Goal: Task Accomplishment & Management: Use online tool/utility

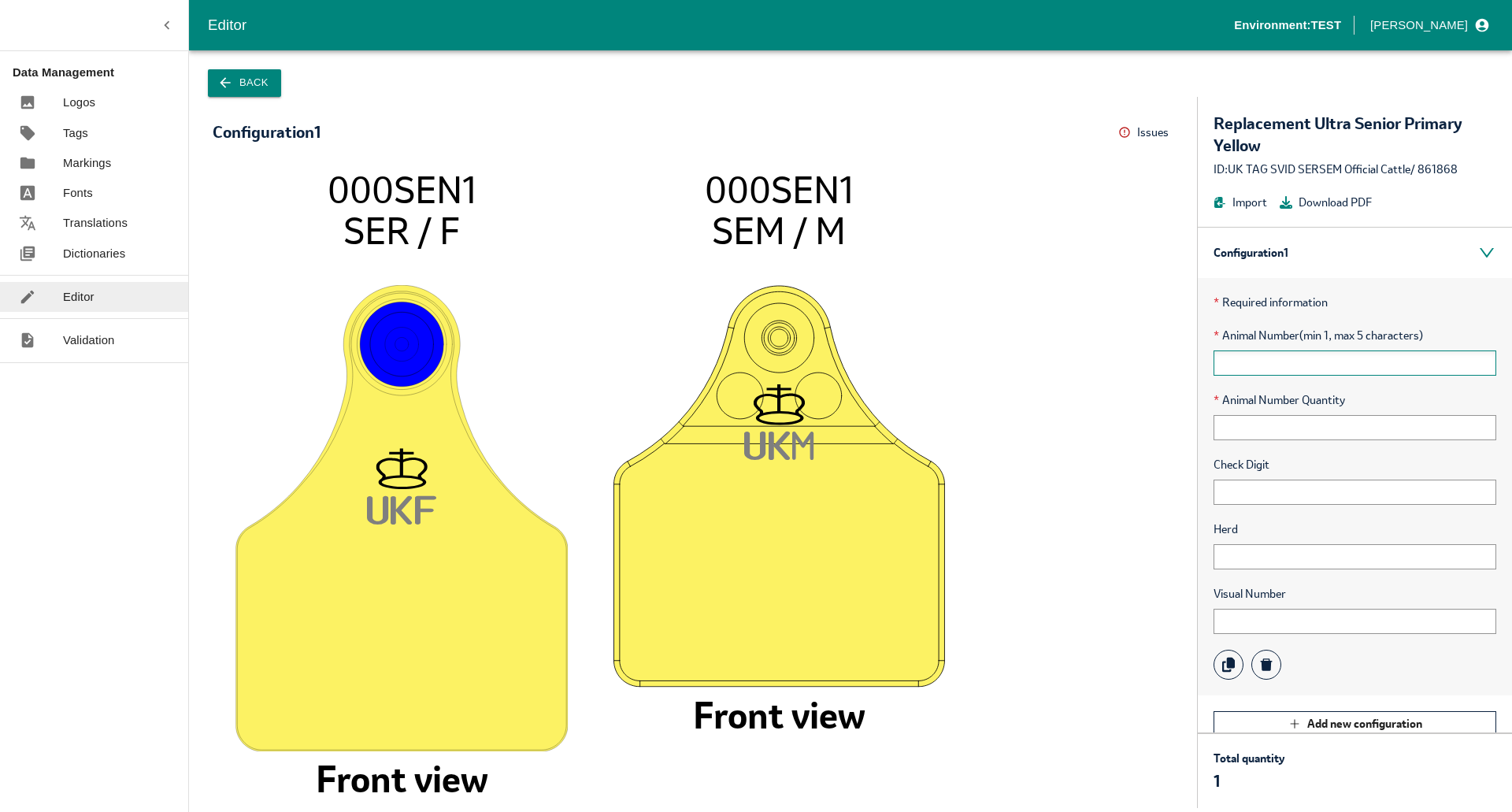
click at [1268, 369] on input "text" at bounding box center [1355, 363] width 283 height 25
type input "+"
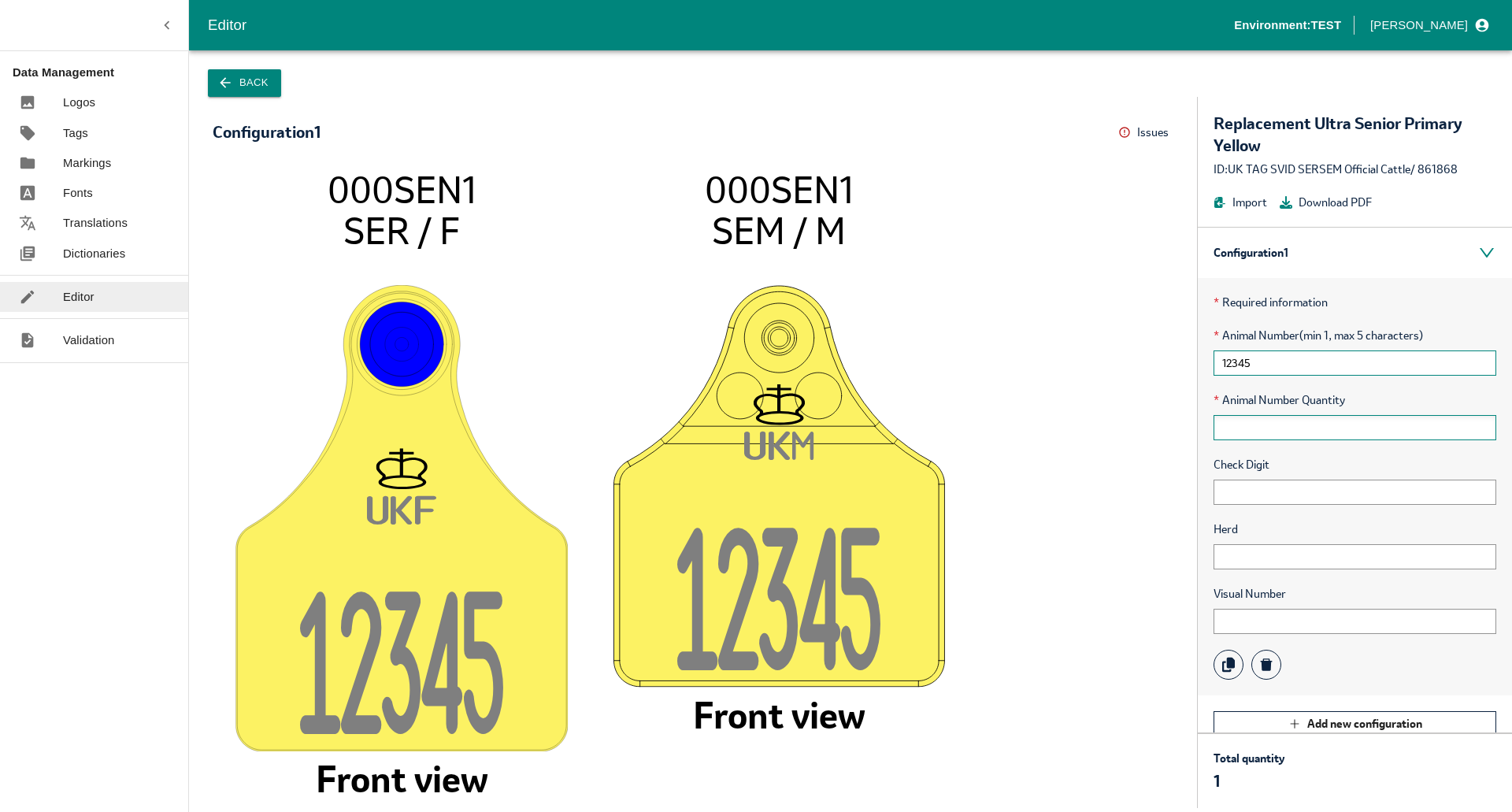
type input "12345"
click at [1250, 426] on input "text" at bounding box center [1355, 428] width 283 height 25
type input "1"
click at [1220, 497] on input "text" at bounding box center [1355, 492] width 283 height 25
type input "11111++"
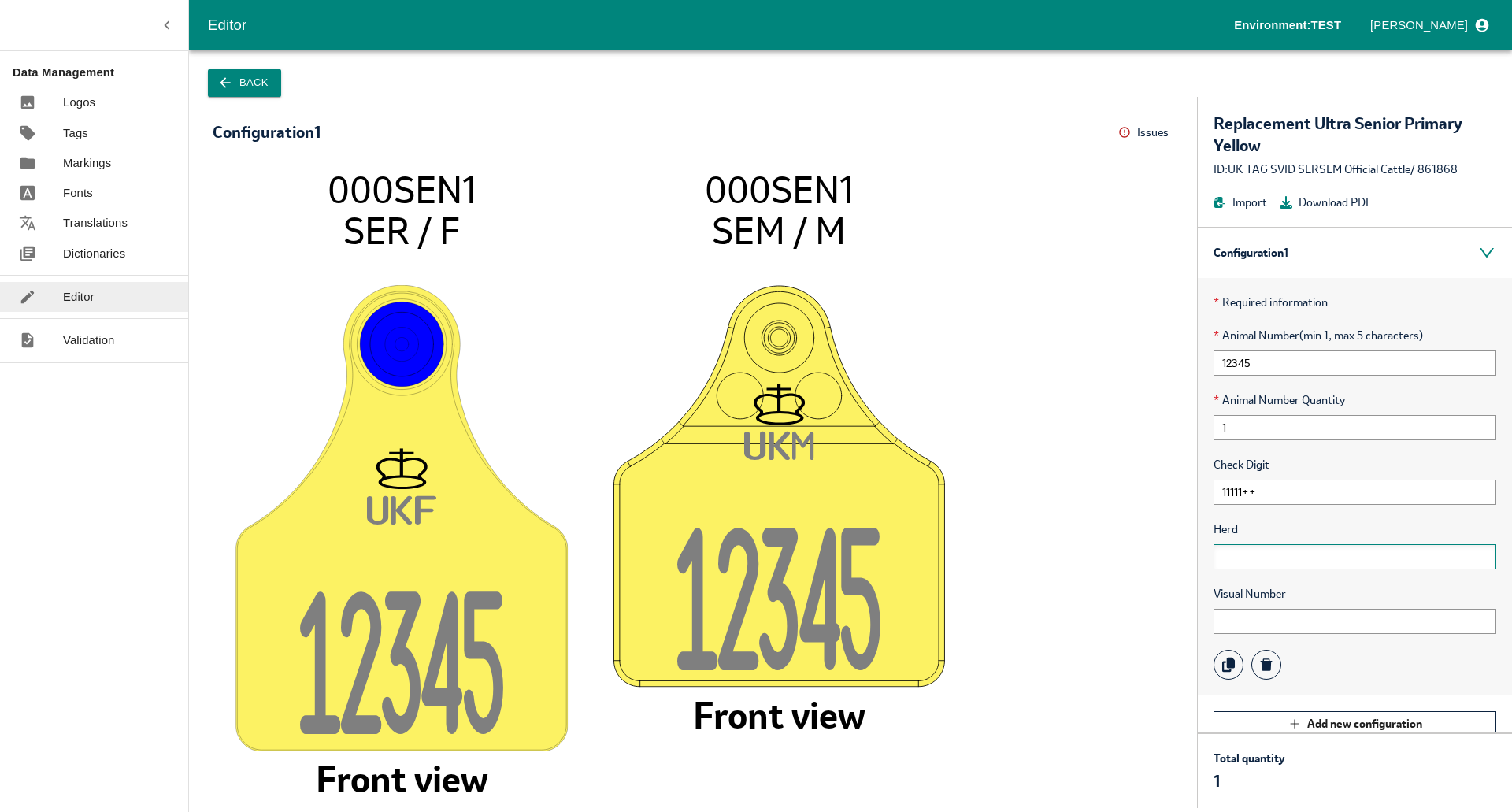
click at [1252, 564] on input "text" at bounding box center [1355, 557] width 283 height 25
type input "++++"
click at [1245, 613] on input "text" at bounding box center [1355, 621] width 283 height 25
type input "++++++"
click at [1157, 137] on button "Issues" at bounding box center [1145, 132] width 55 height 24
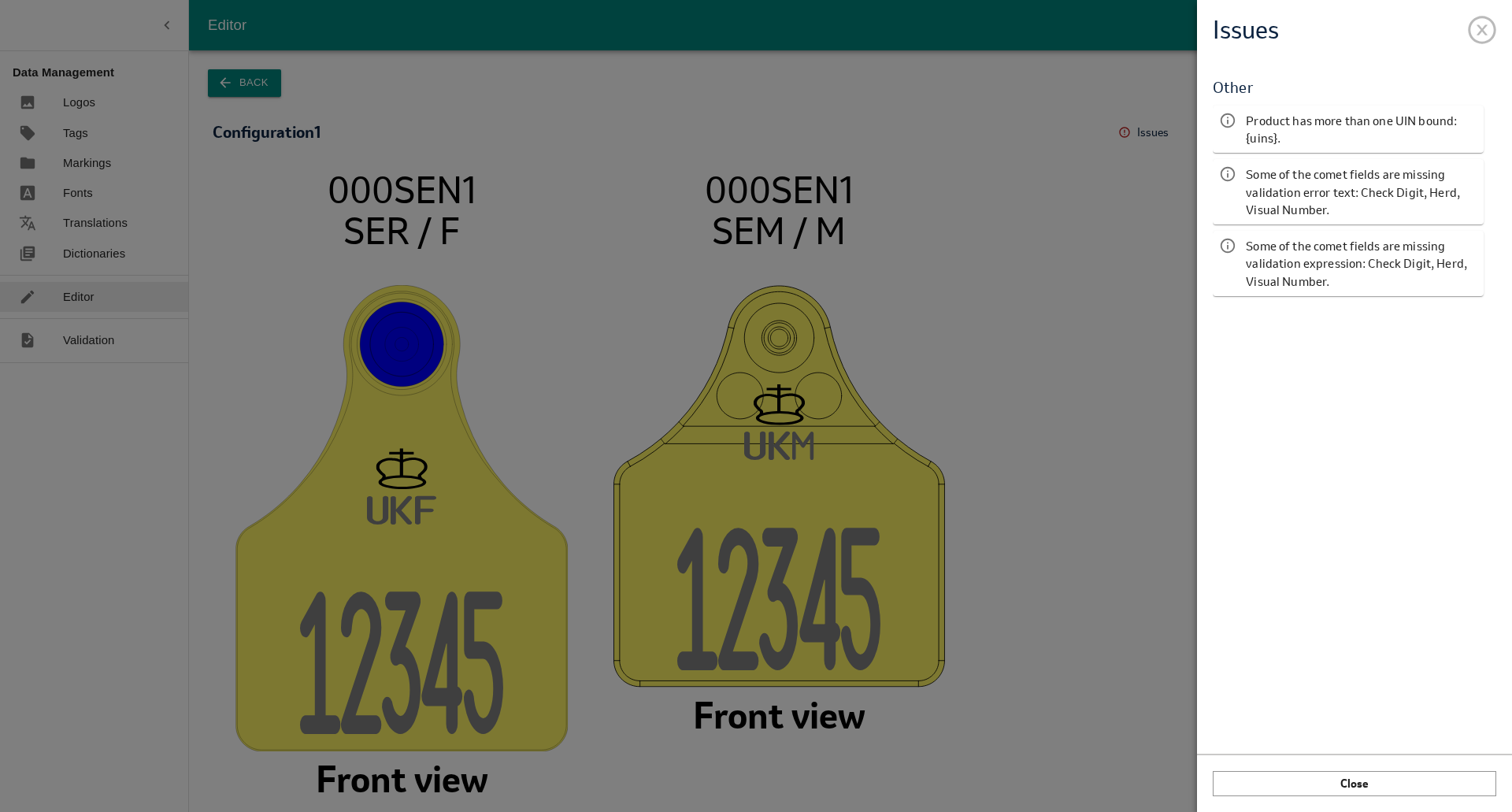
click at [1479, 35] on span at bounding box center [1482, 27] width 29 height 29
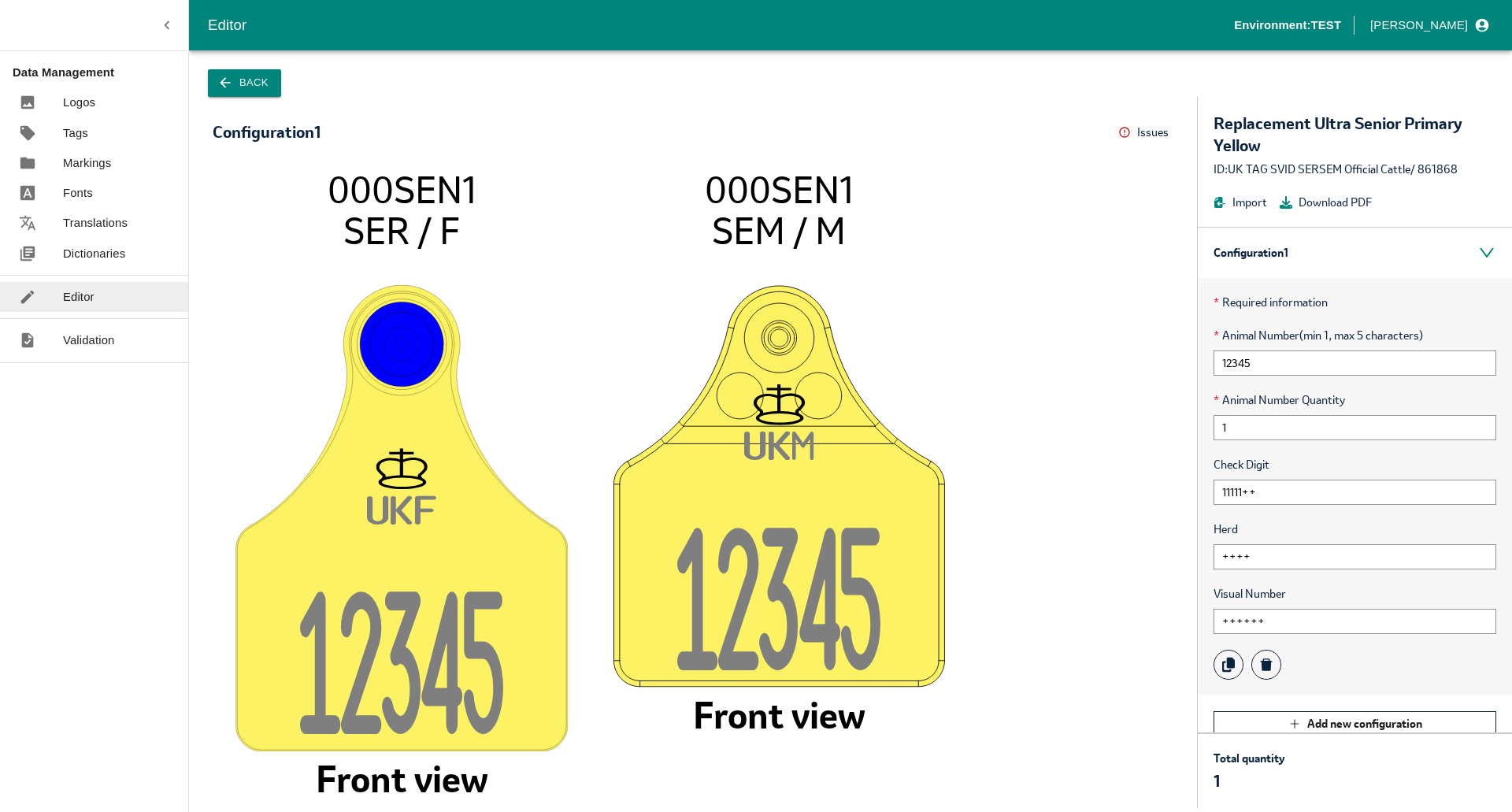
drag, startPoint x: 712, startPoint y: 182, endPoint x: 858, endPoint y: 190, distance: 146.2
click at [858, 190] on icon "UK F 1234 5 000SEN1 SER / F Front view UK M 1234 5 000SEN1 SEM / M Front view" at bounding box center [693, 481] width 929 height 623
drag, startPoint x: 319, startPoint y: 180, endPoint x: 500, endPoint y: 181, distance: 181.0
click at [500, 181] on icon "UK F 1234 5 000SEN1 SER / F Front view UK M 1234 5 000SEN1 SEM / M Front view" at bounding box center [693, 481] width 929 height 623
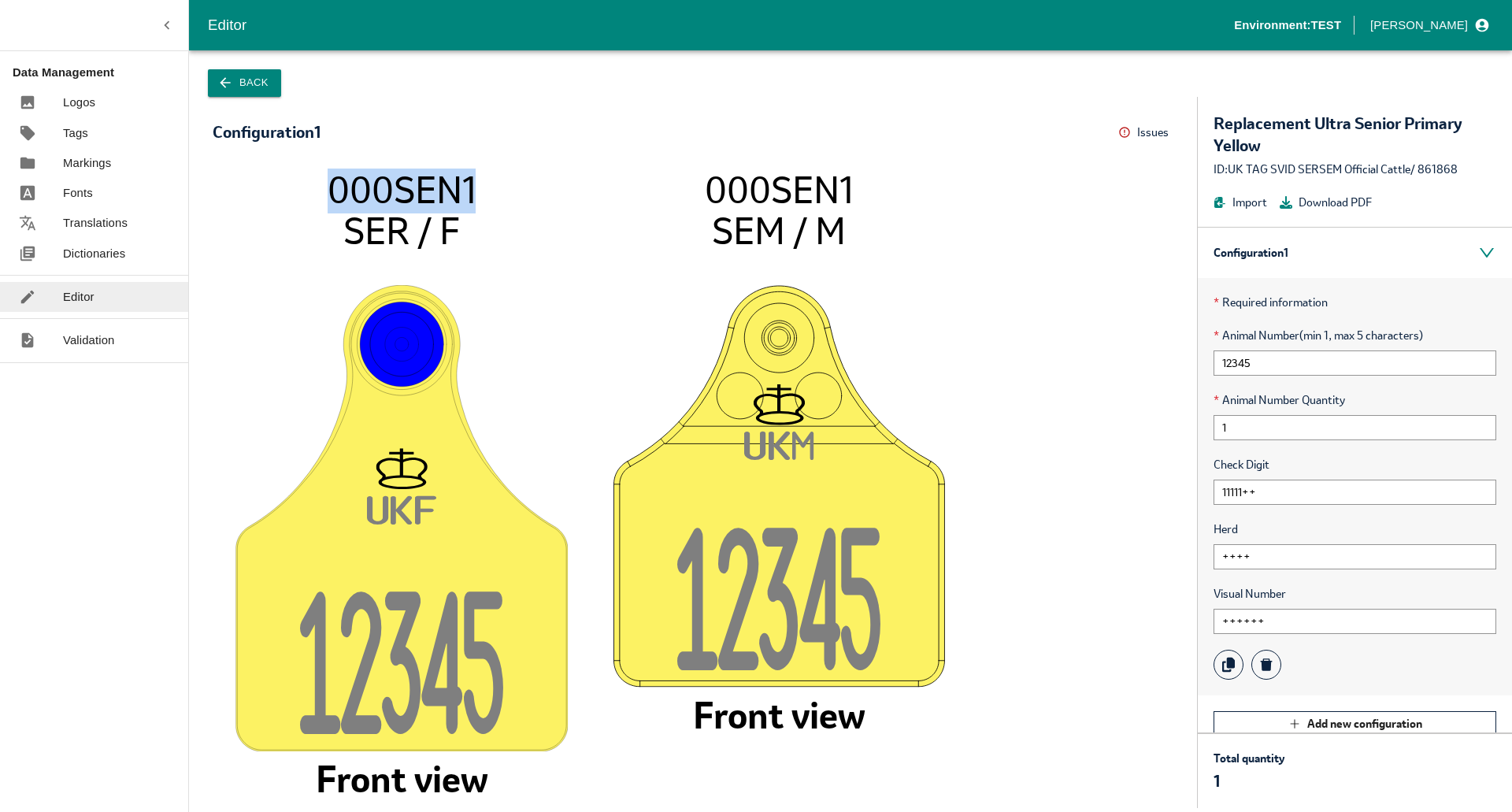
click at [500, 181] on icon "UK F 1234 5 000SEN1 SER / F Front view UK M 1234 5 000SEN1 SEM / M Front view" at bounding box center [693, 481] width 929 height 623
click at [91, 161] on p "Markings" at bounding box center [86, 163] width 48 height 17
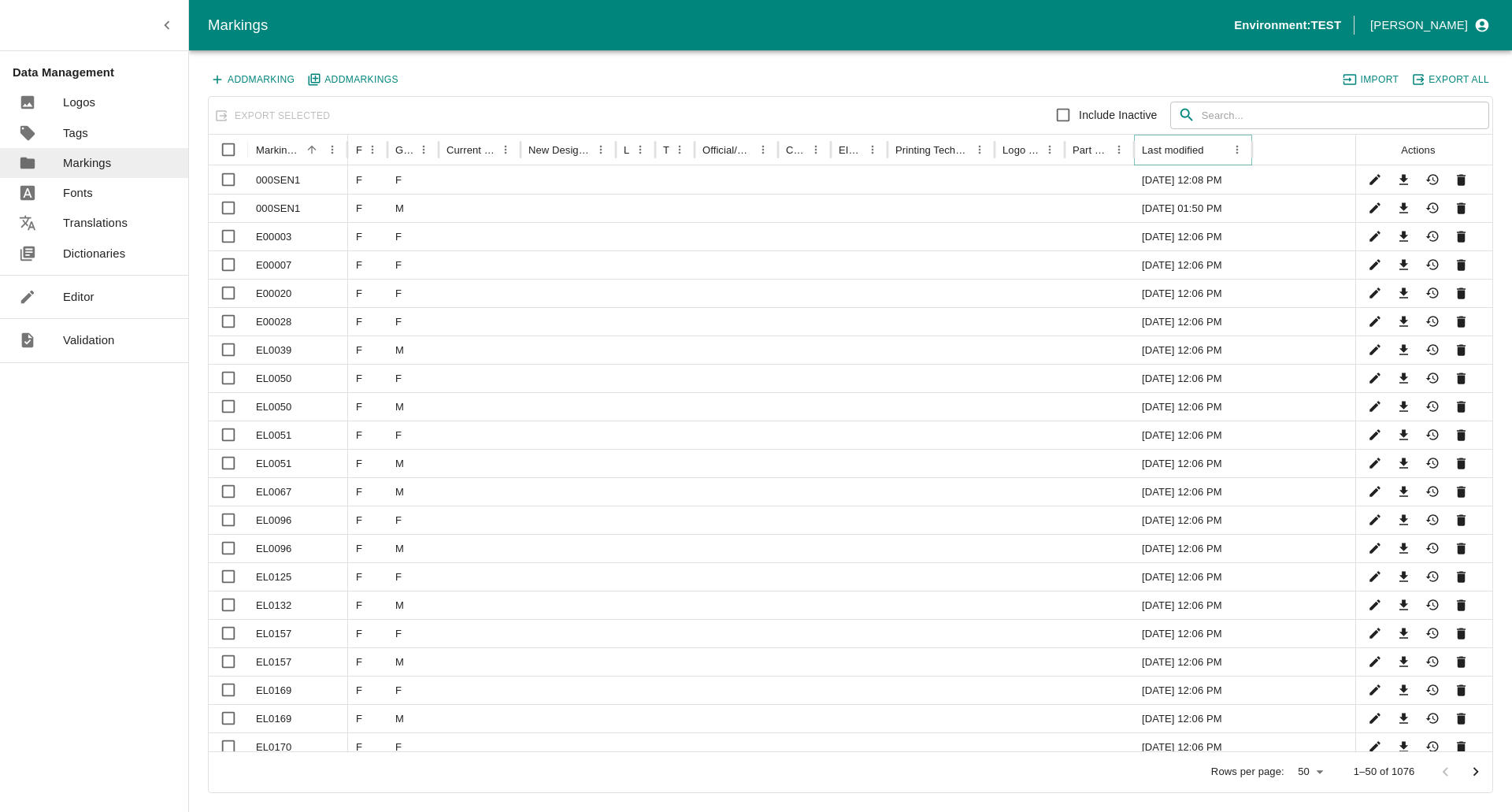
click at [1216, 151] on icon "Sort" at bounding box center [1216, 149] width 9 height 9
click at [1215, 151] on icon "Sort" at bounding box center [1216, 150] width 13 height 13
click at [1432, 210] on icon "Show History" at bounding box center [1432, 207] width 15 height 15
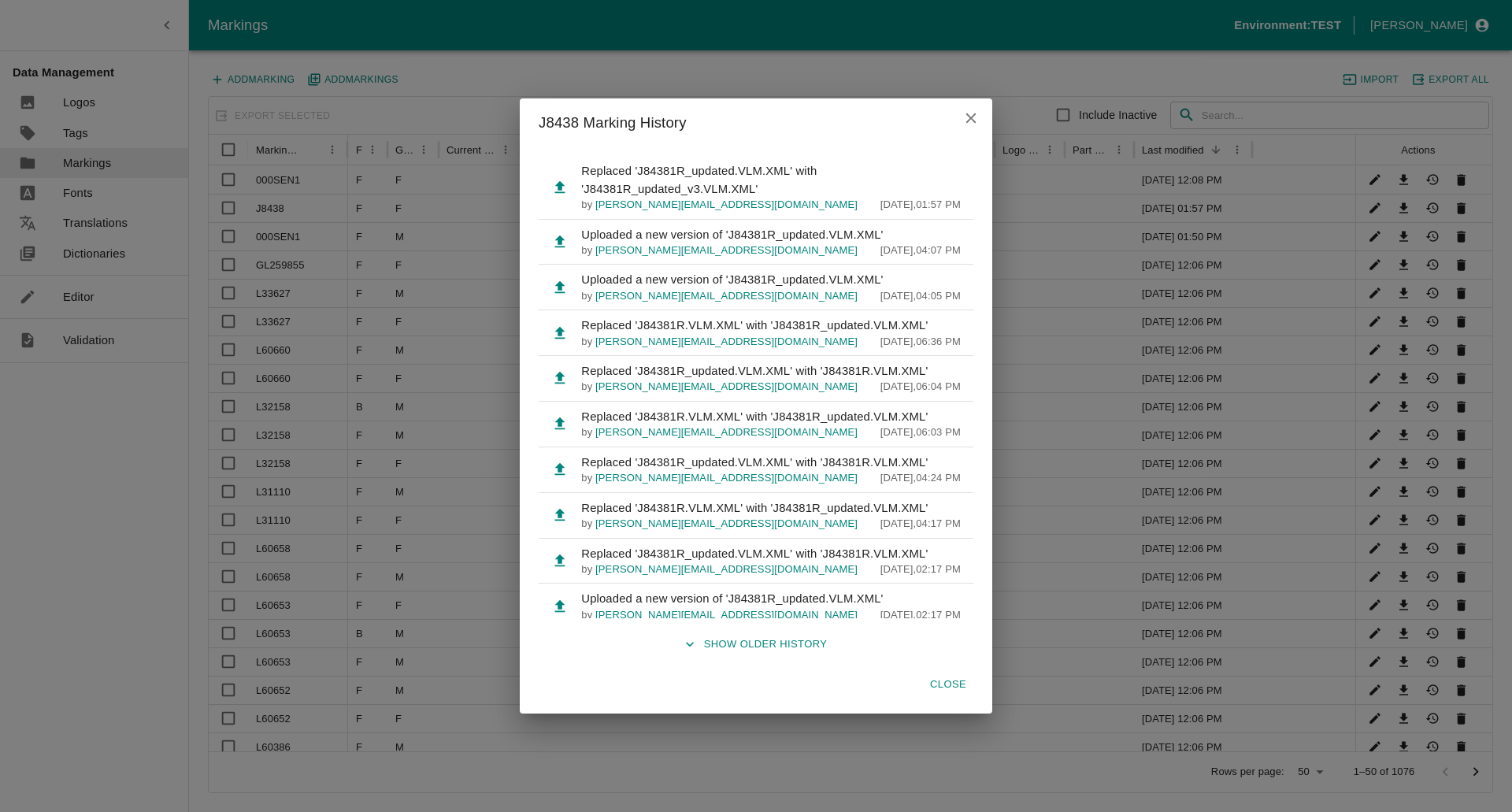
click at [966, 124] on icon "close" at bounding box center [970, 118] width 17 height 17
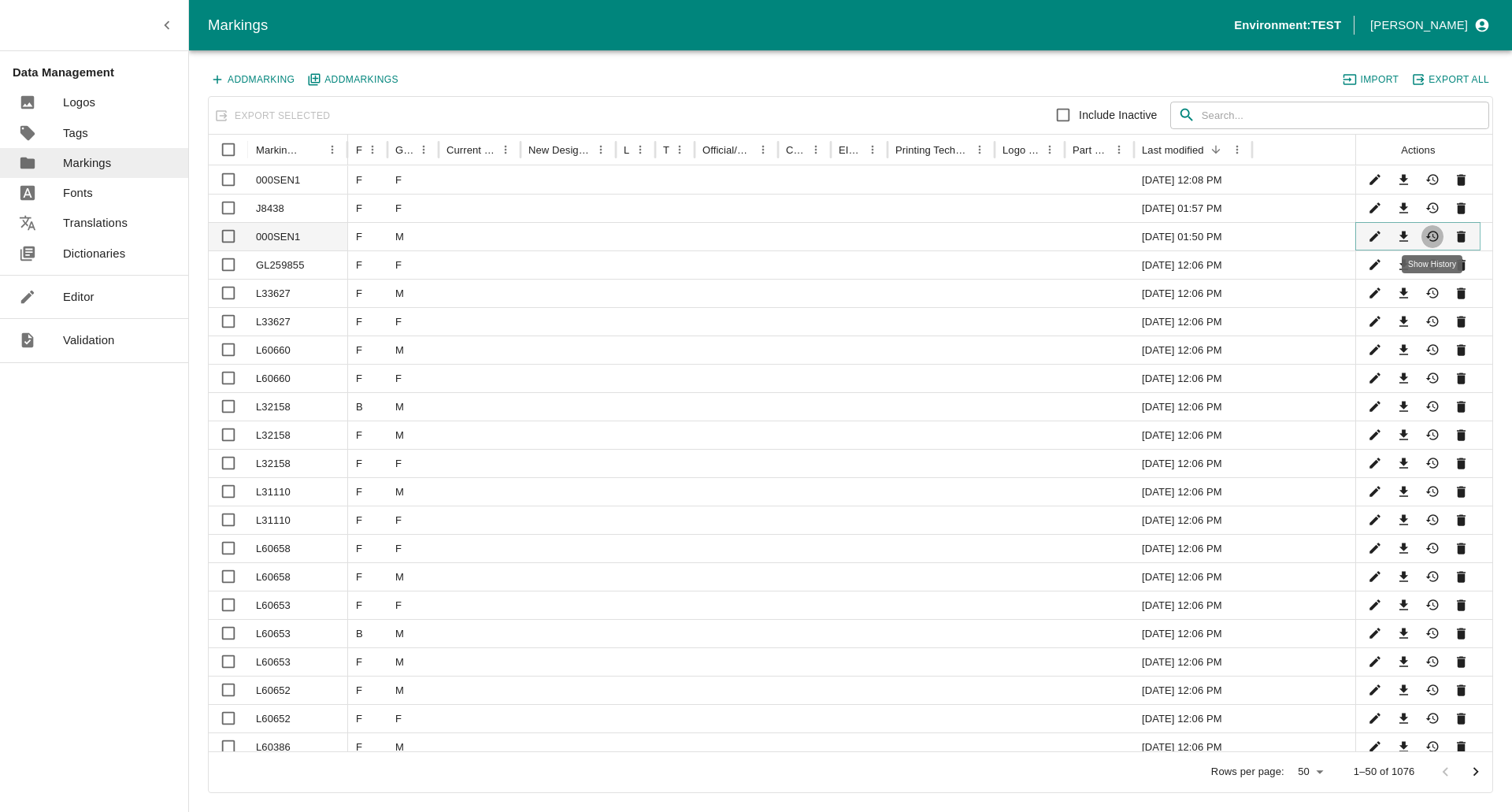
click at [1437, 239] on icon "Show History" at bounding box center [1432, 237] width 13 height 11
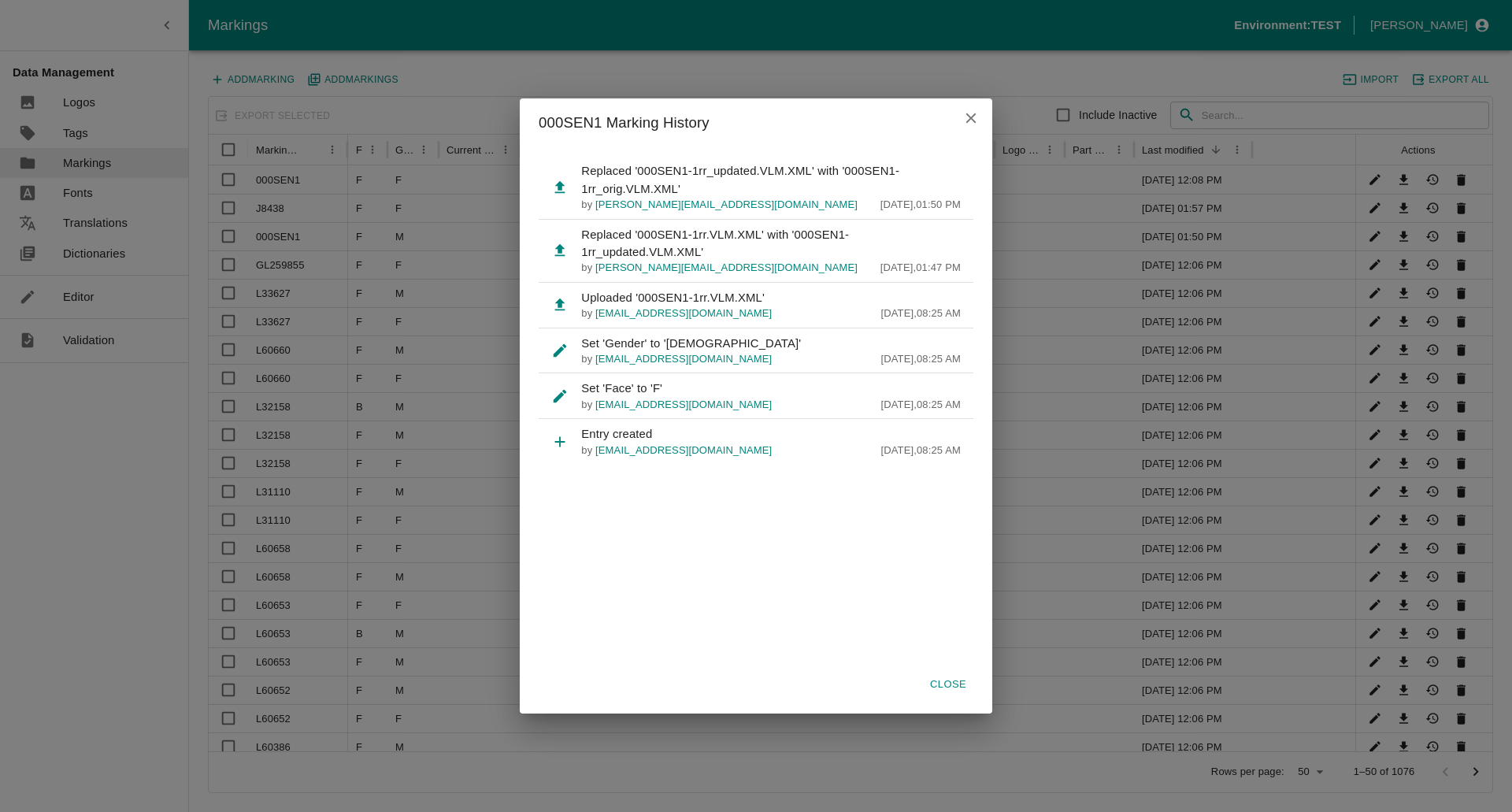
click at [969, 113] on icon "close" at bounding box center [970, 118] width 17 height 17
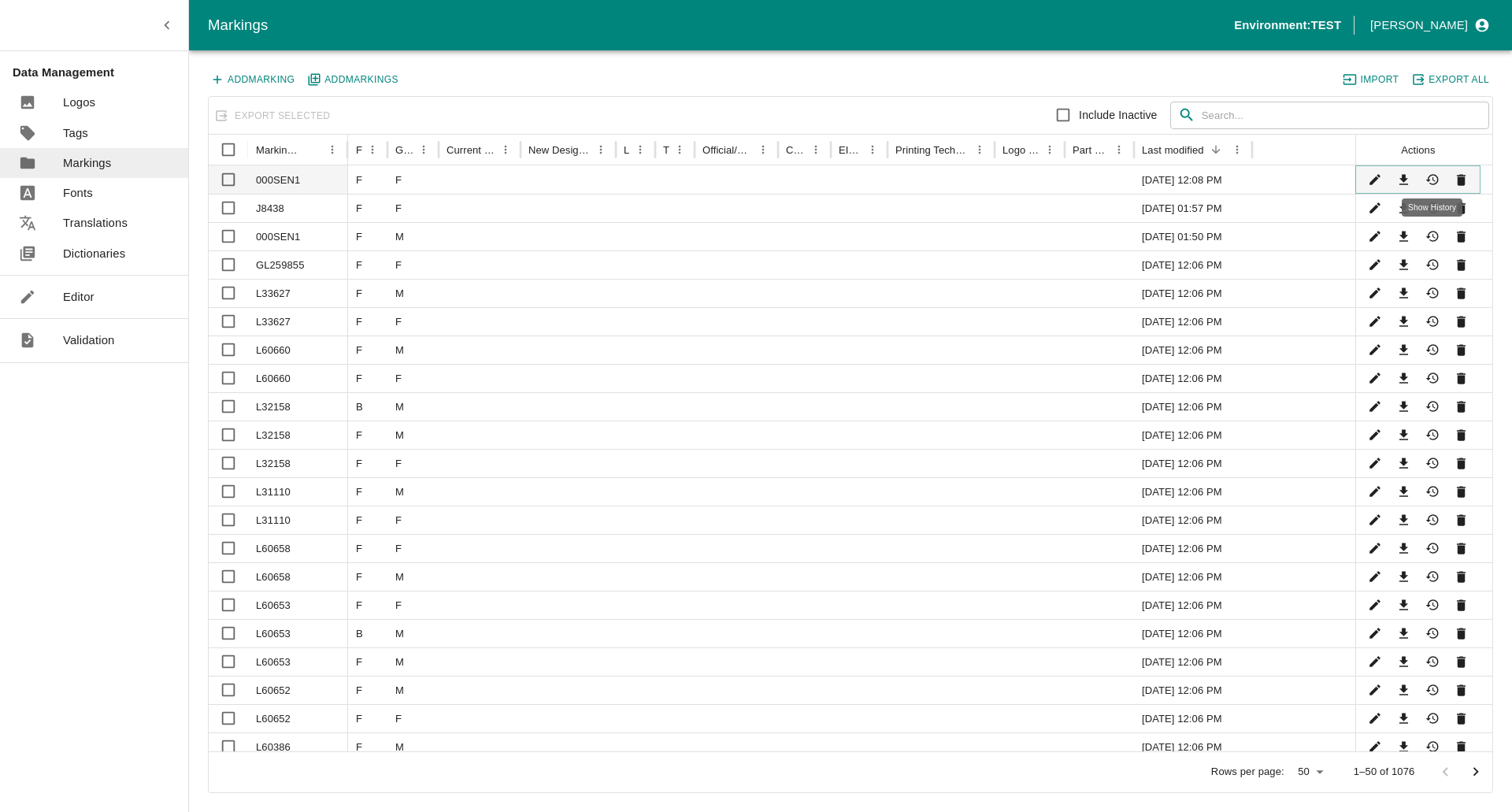
click at [1437, 181] on icon "Show History" at bounding box center [1432, 180] width 15 height 15
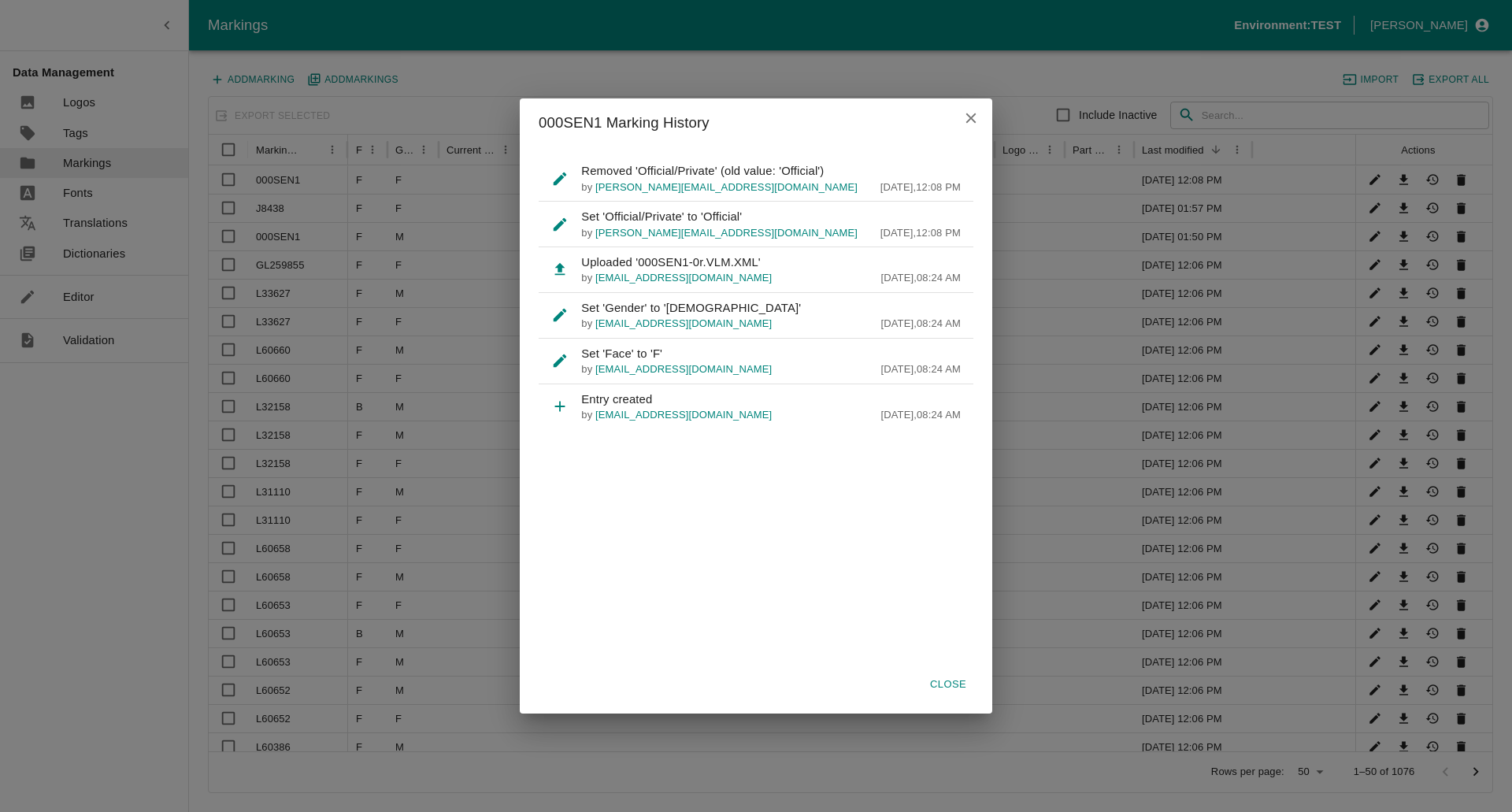
click at [970, 113] on icon "close" at bounding box center [970, 118] width 17 height 17
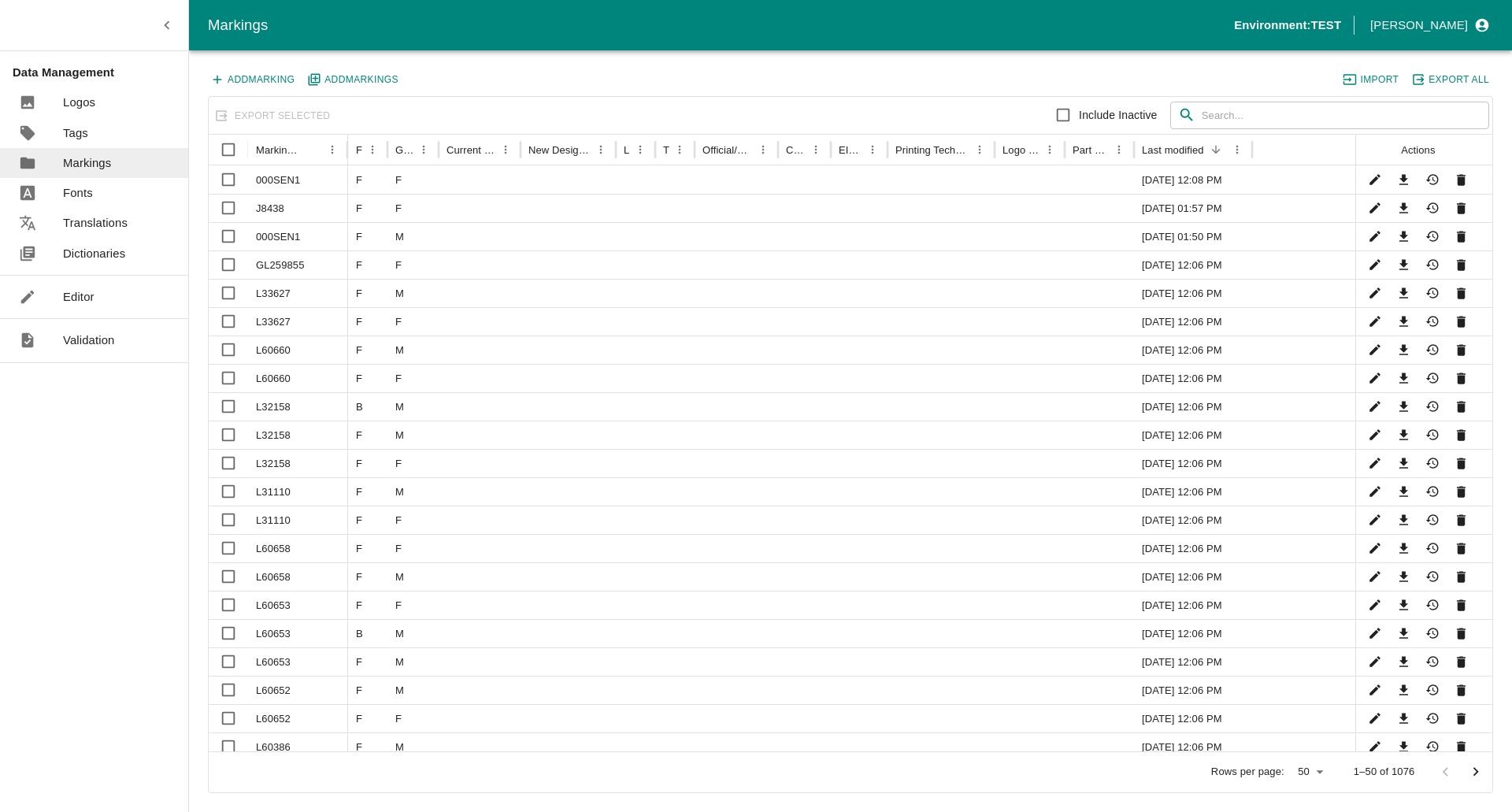
click at [1230, 124] on input "text" at bounding box center [1345, 116] width 287 height 29
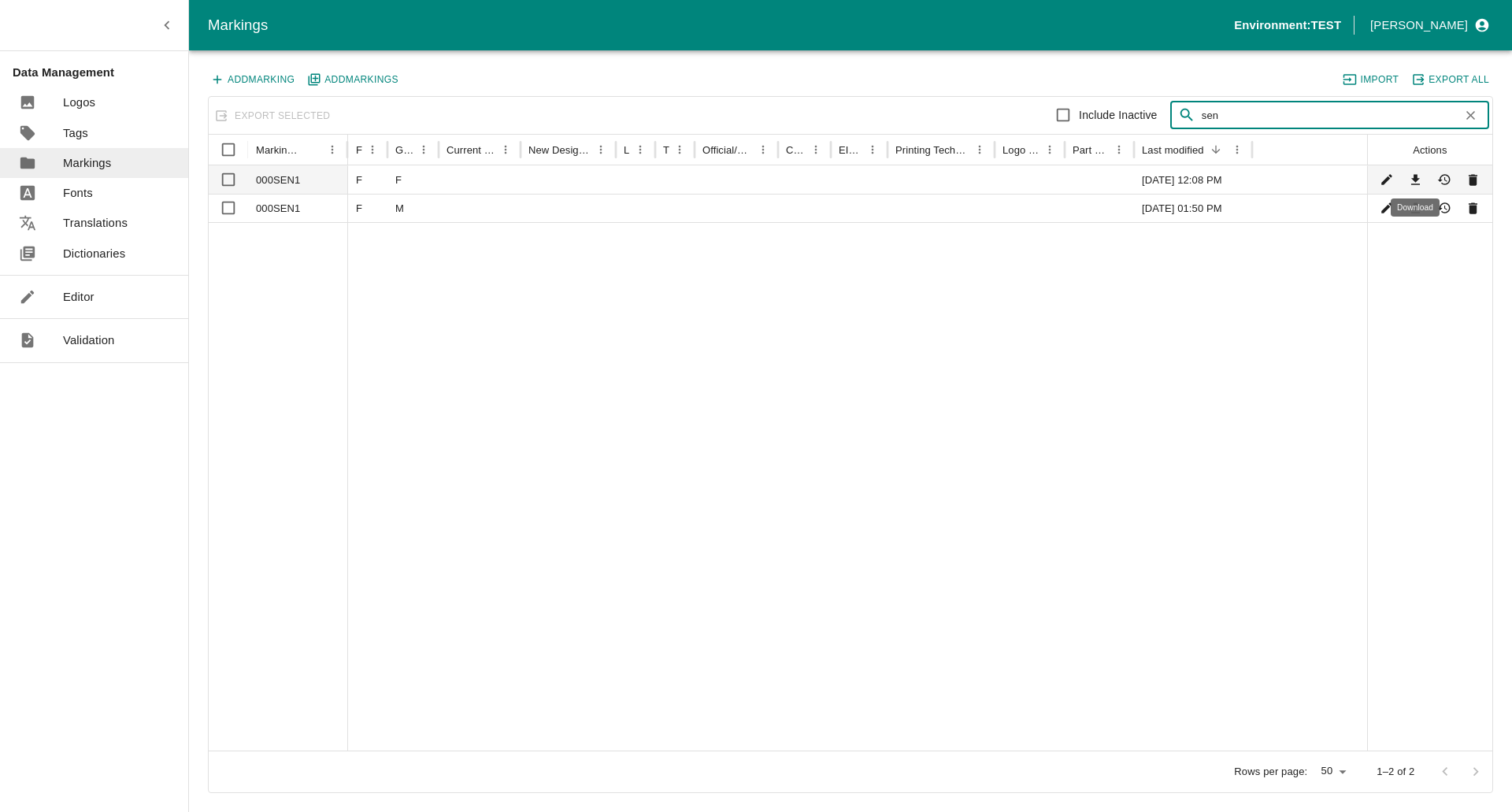
type input "sen"
click at [1419, 177] on icon "Download" at bounding box center [1415, 180] width 15 height 15
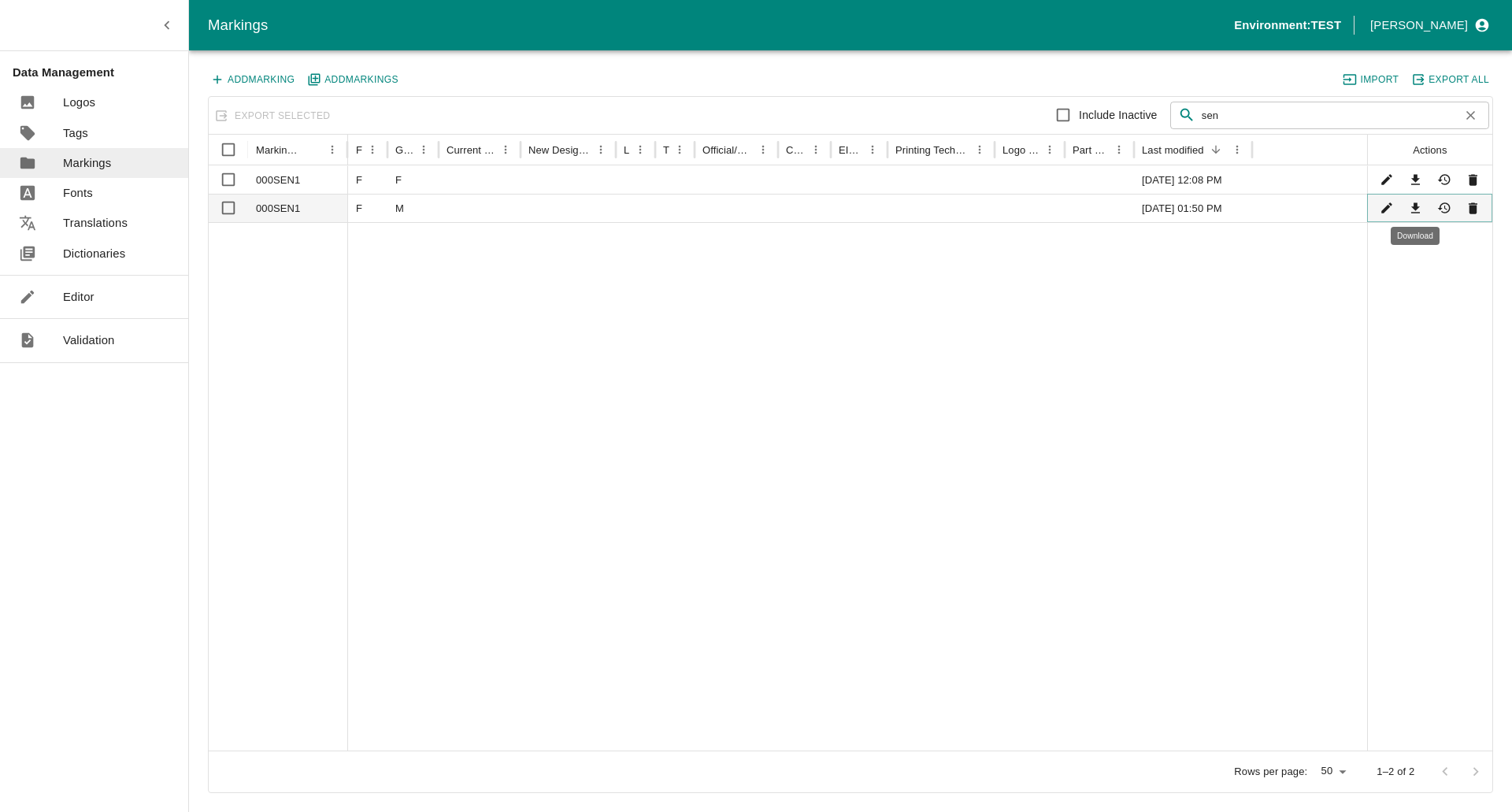
click at [1417, 210] on icon "Download" at bounding box center [1415, 207] width 15 height 15
click at [1439, 212] on icon "Show History" at bounding box center [1445, 207] width 15 height 15
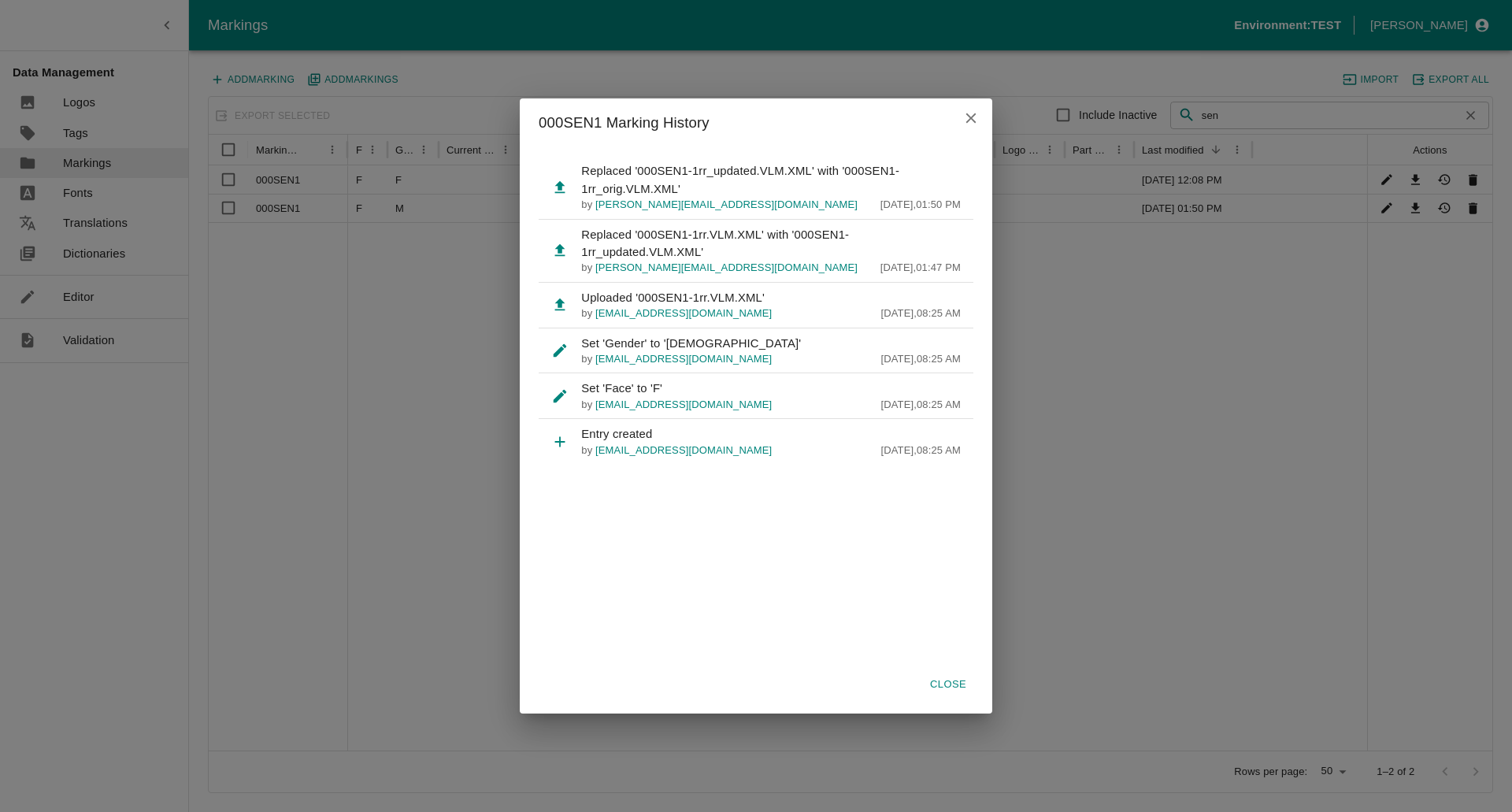
click at [968, 119] on icon "close" at bounding box center [970, 118] width 17 height 17
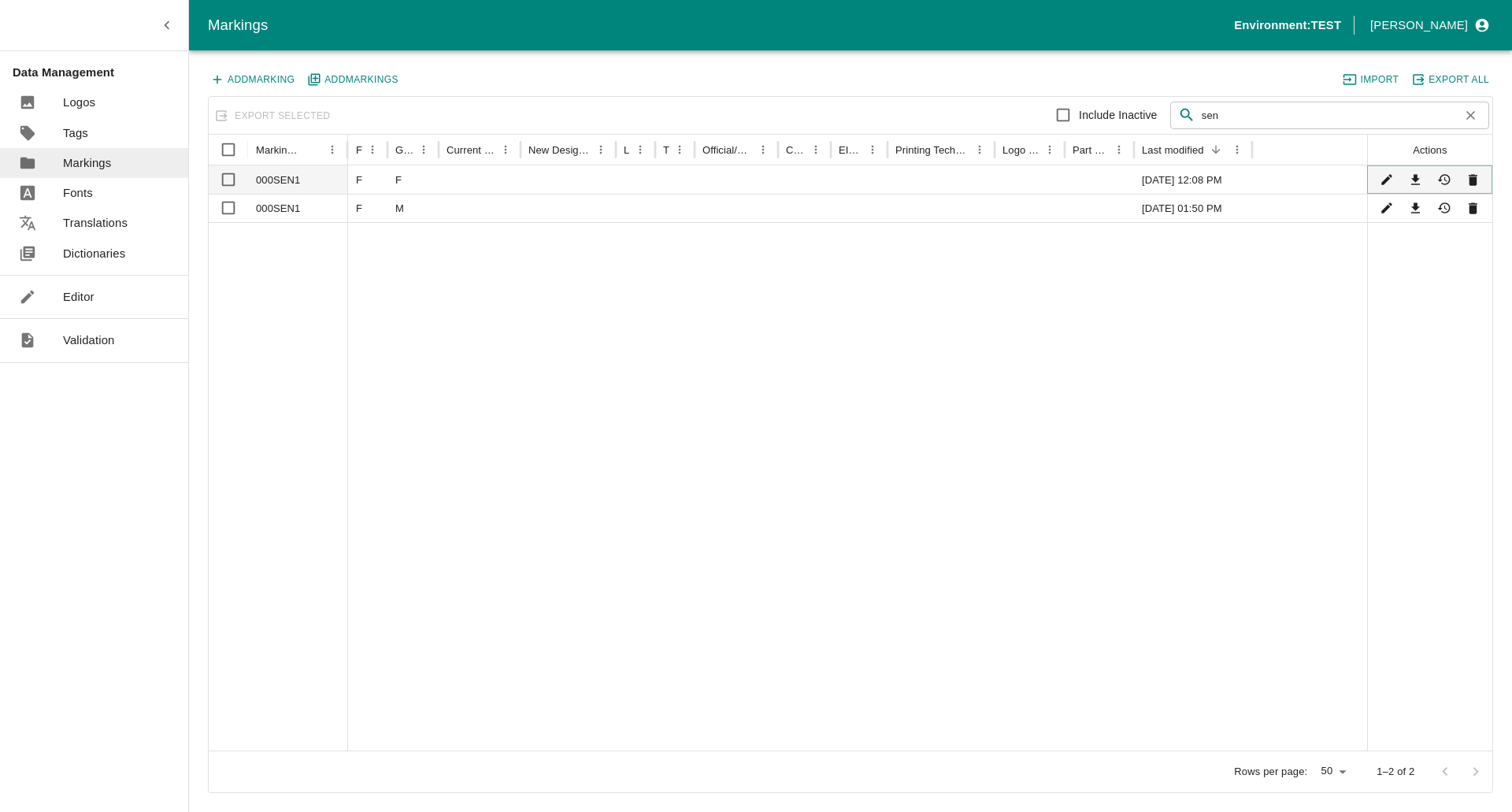
click at [1421, 173] on icon "Download" at bounding box center [1415, 180] width 15 height 15
click at [1450, 179] on icon "Show History" at bounding box center [1445, 180] width 15 height 15
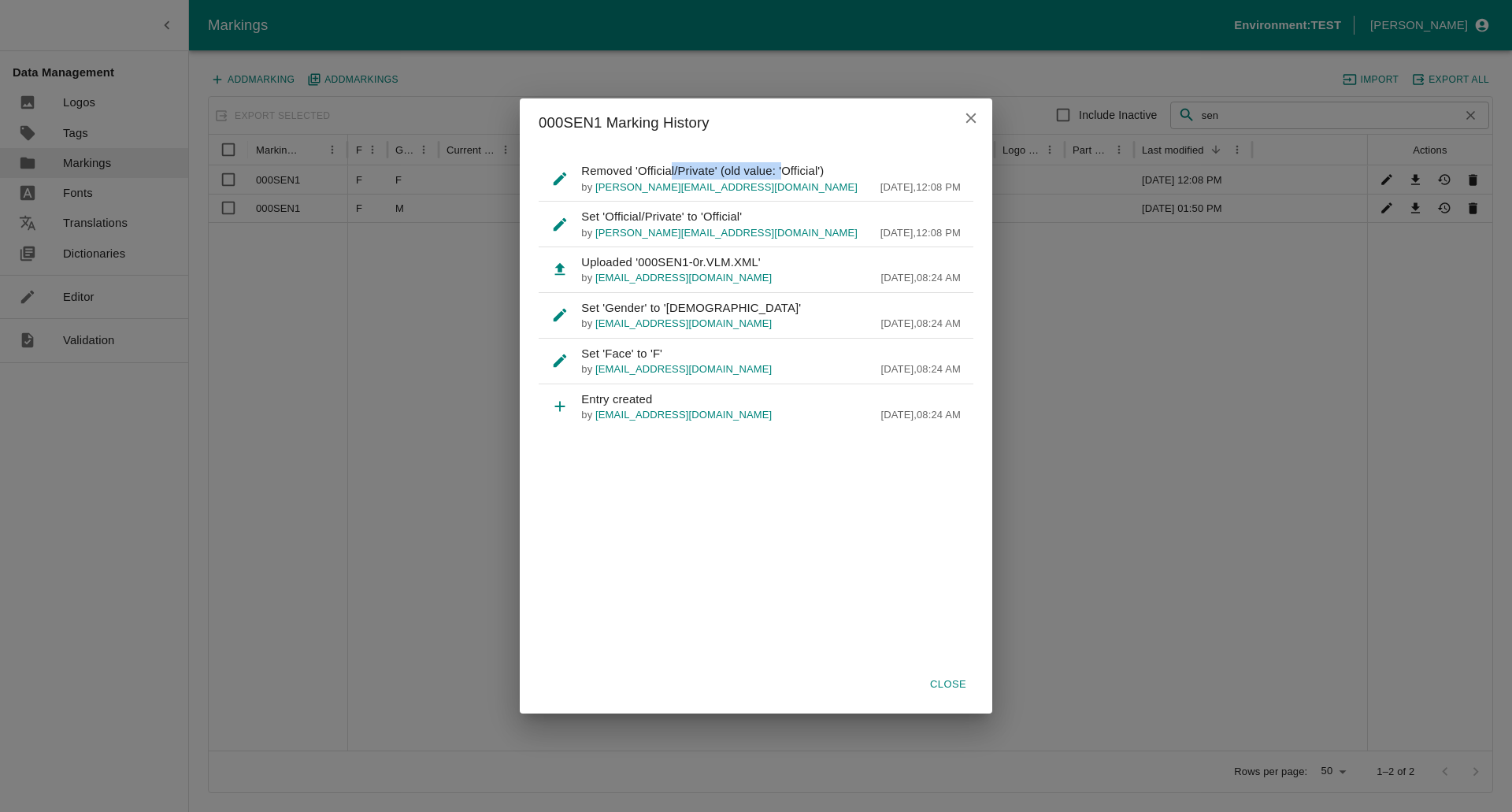
drag, startPoint x: 669, startPoint y: 172, endPoint x: 783, endPoint y: 169, distance: 114.0
click at [783, 169] on p "Removed 'Official/Private' (old value: 'Official')" at bounding box center [771, 171] width 379 height 17
click at [798, 169] on p "Removed 'Official/Private' (old value: 'Official')" at bounding box center [771, 171] width 379 height 17
click at [978, 115] on icon "close" at bounding box center [970, 118] width 17 height 17
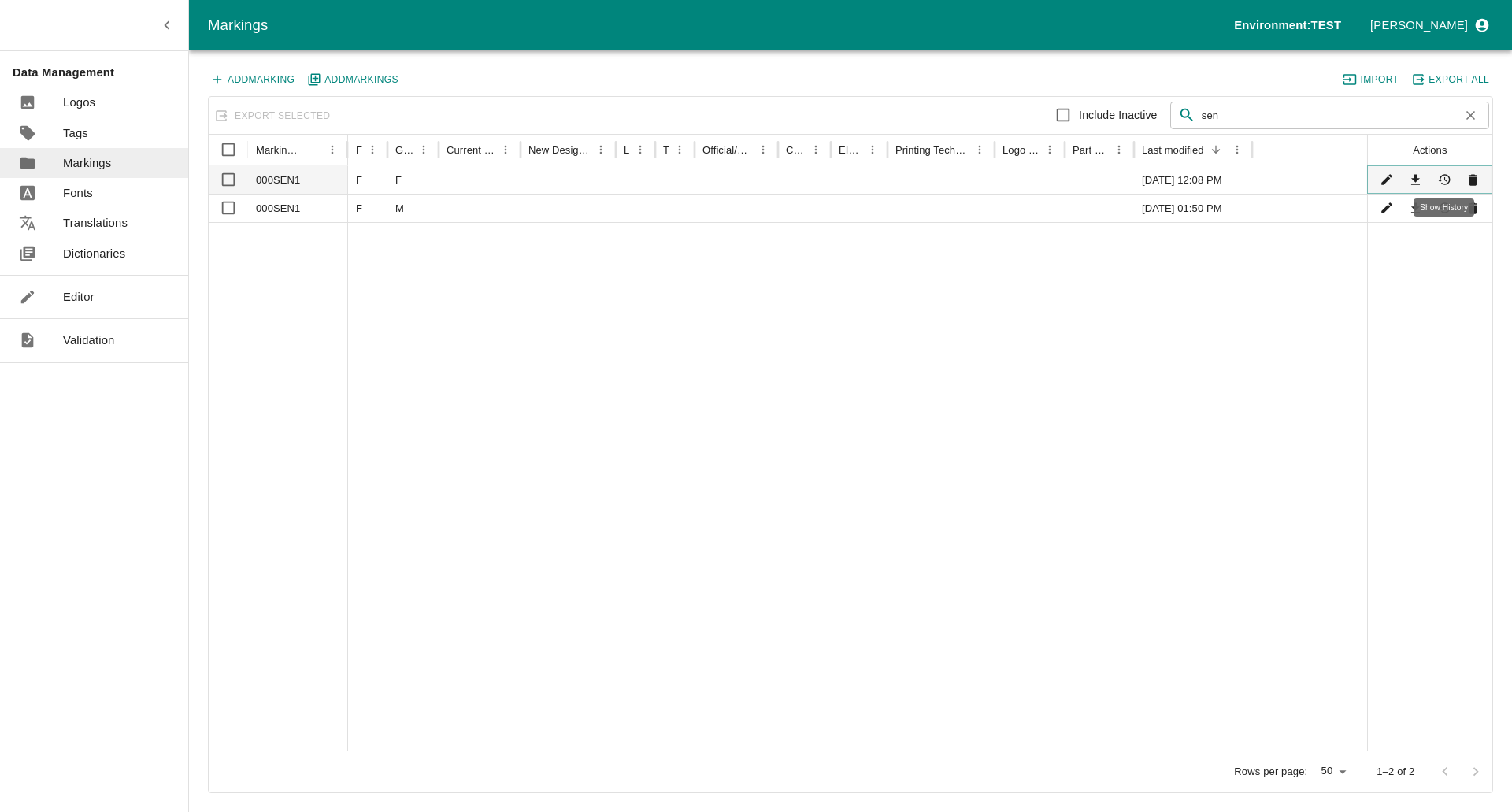
click at [1444, 184] on icon "Show History" at bounding box center [1444, 181] width 13 height 11
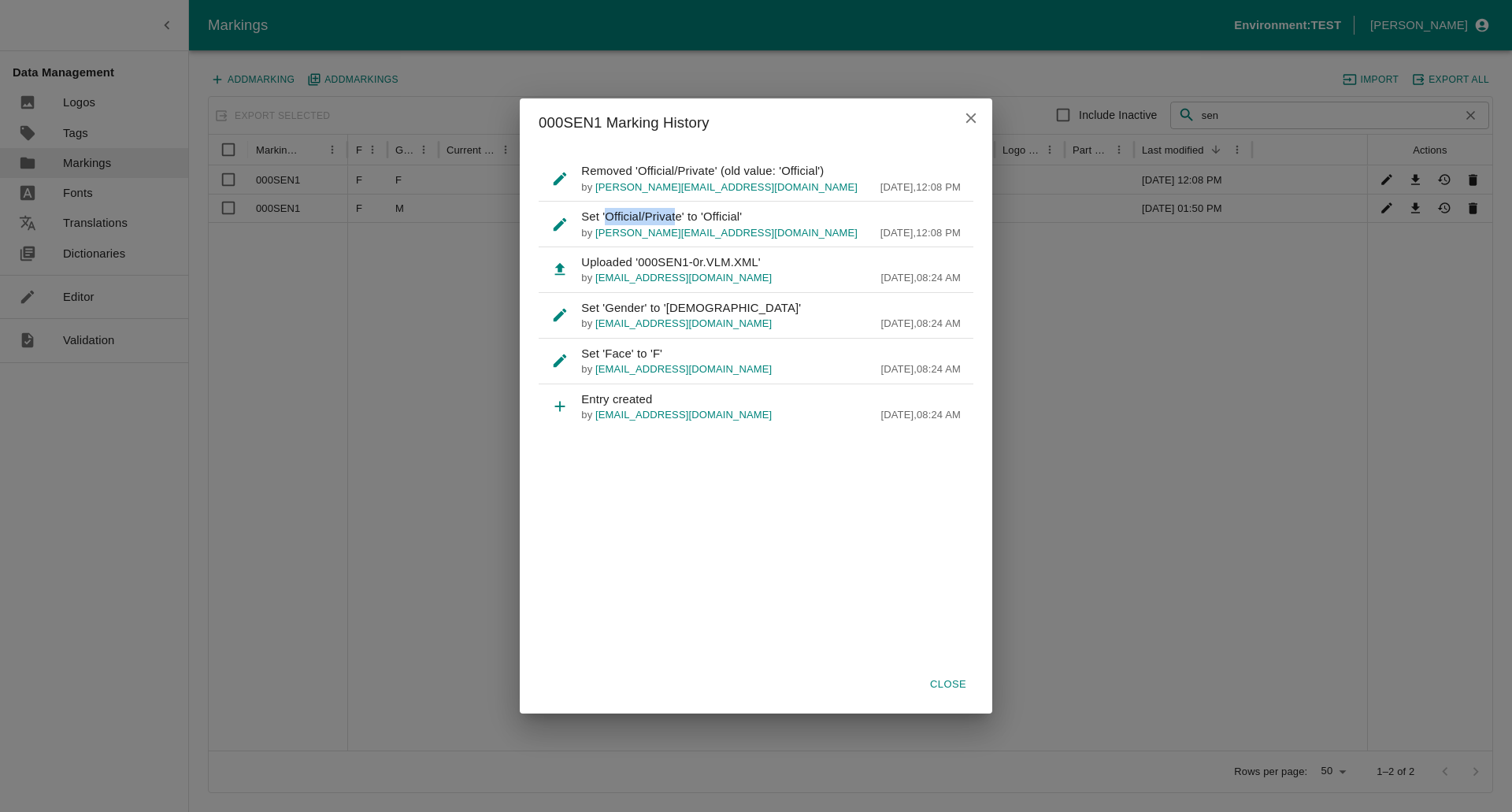
drag, startPoint x: 606, startPoint y: 219, endPoint x: 676, endPoint y: 216, distance: 70.1
click at [676, 216] on p "Set 'Official/Private' to 'Official'" at bounding box center [771, 216] width 379 height 17
drag, startPoint x: 725, startPoint y: 118, endPoint x: 737, endPoint y: 137, distance: 22.5
click at [737, 137] on h2 "000SEN1 Marking History" at bounding box center [756, 123] width 473 height 49
click at [965, 114] on icon "close" at bounding box center [970, 118] width 17 height 17
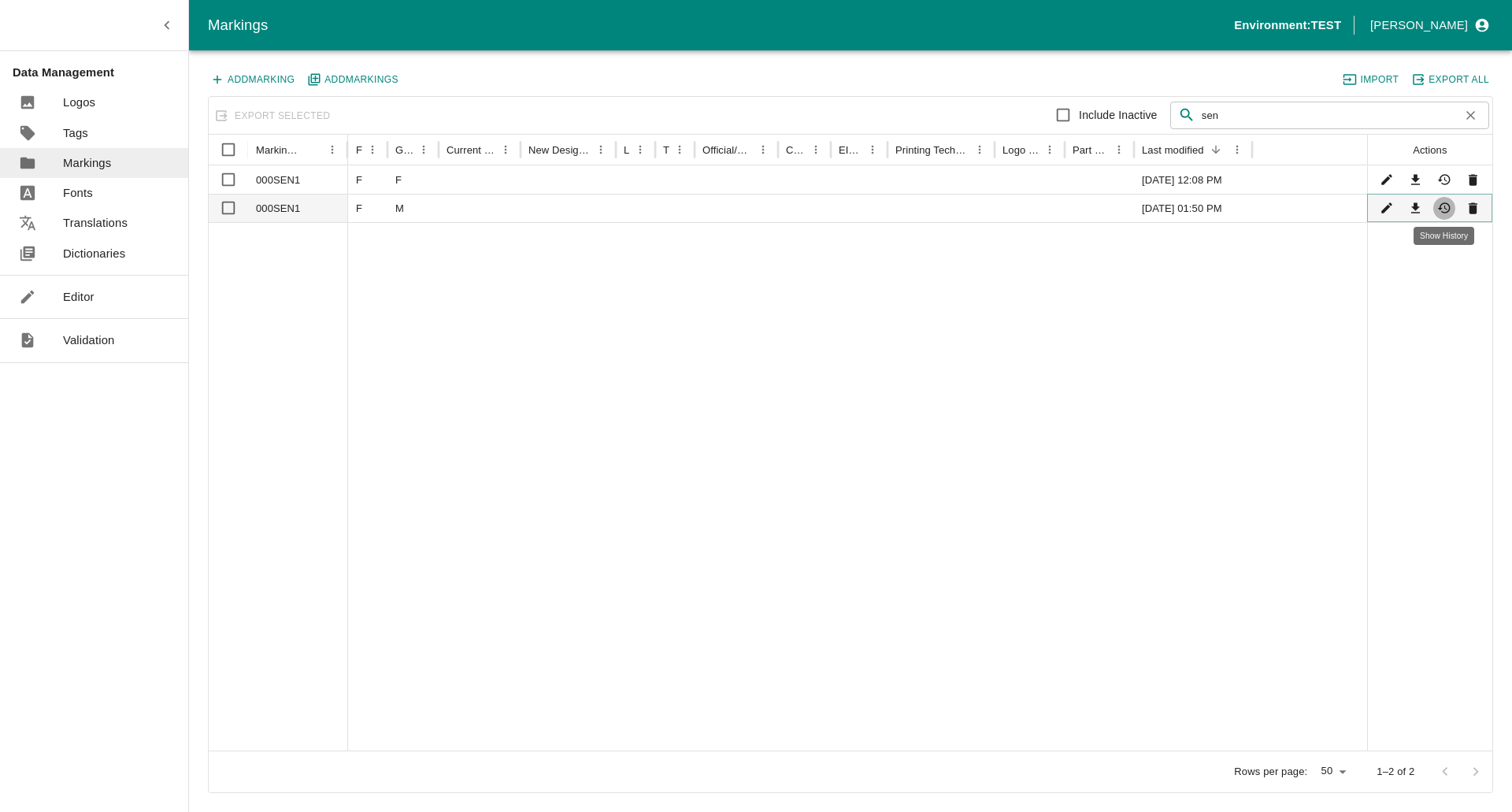
click at [1448, 207] on icon "Show History" at bounding box center [1445, 207] width 15 height 15
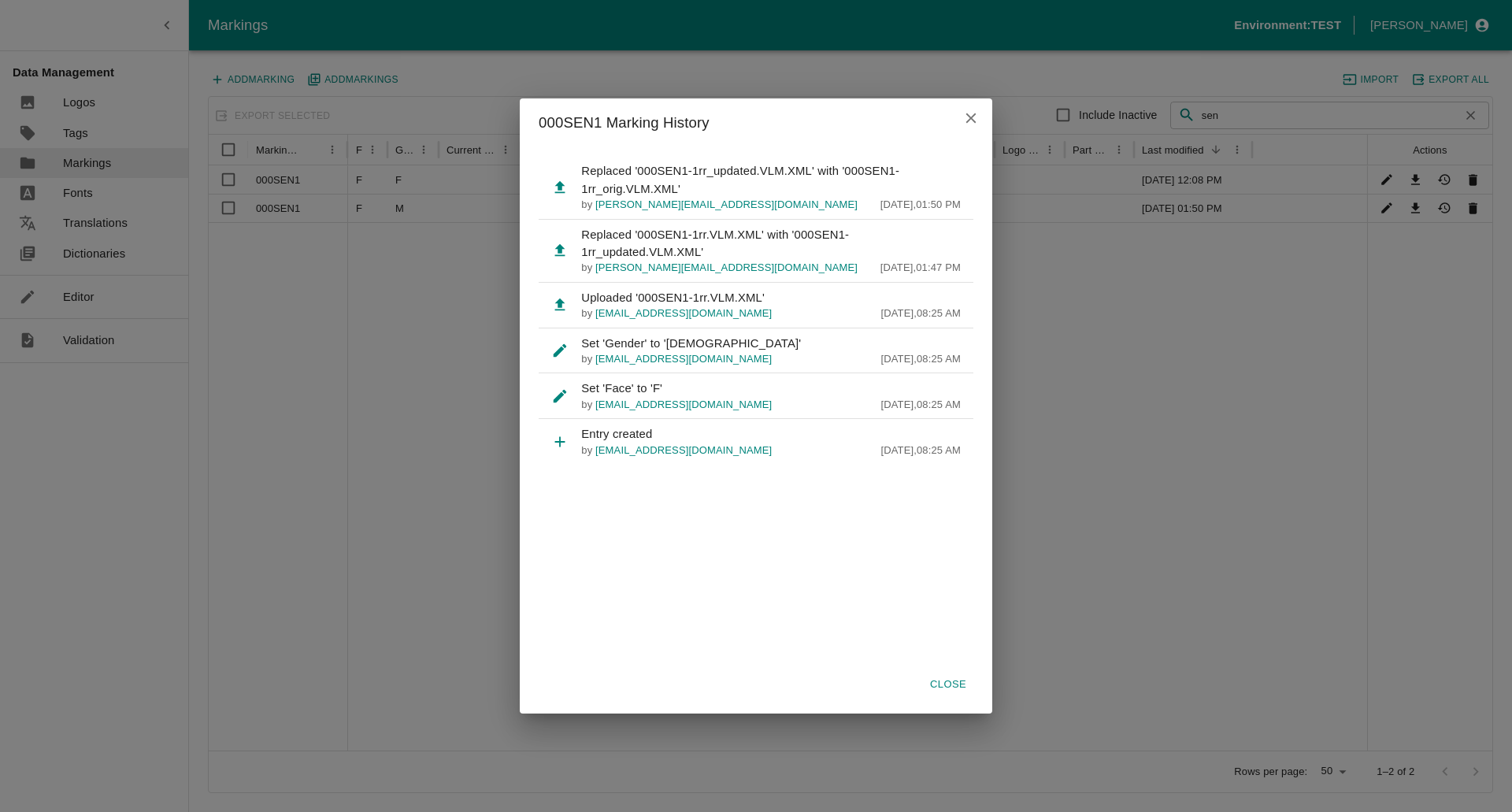
click at [978, 123] on icon "close" at bounding box center [970, 118] width 17 height 17
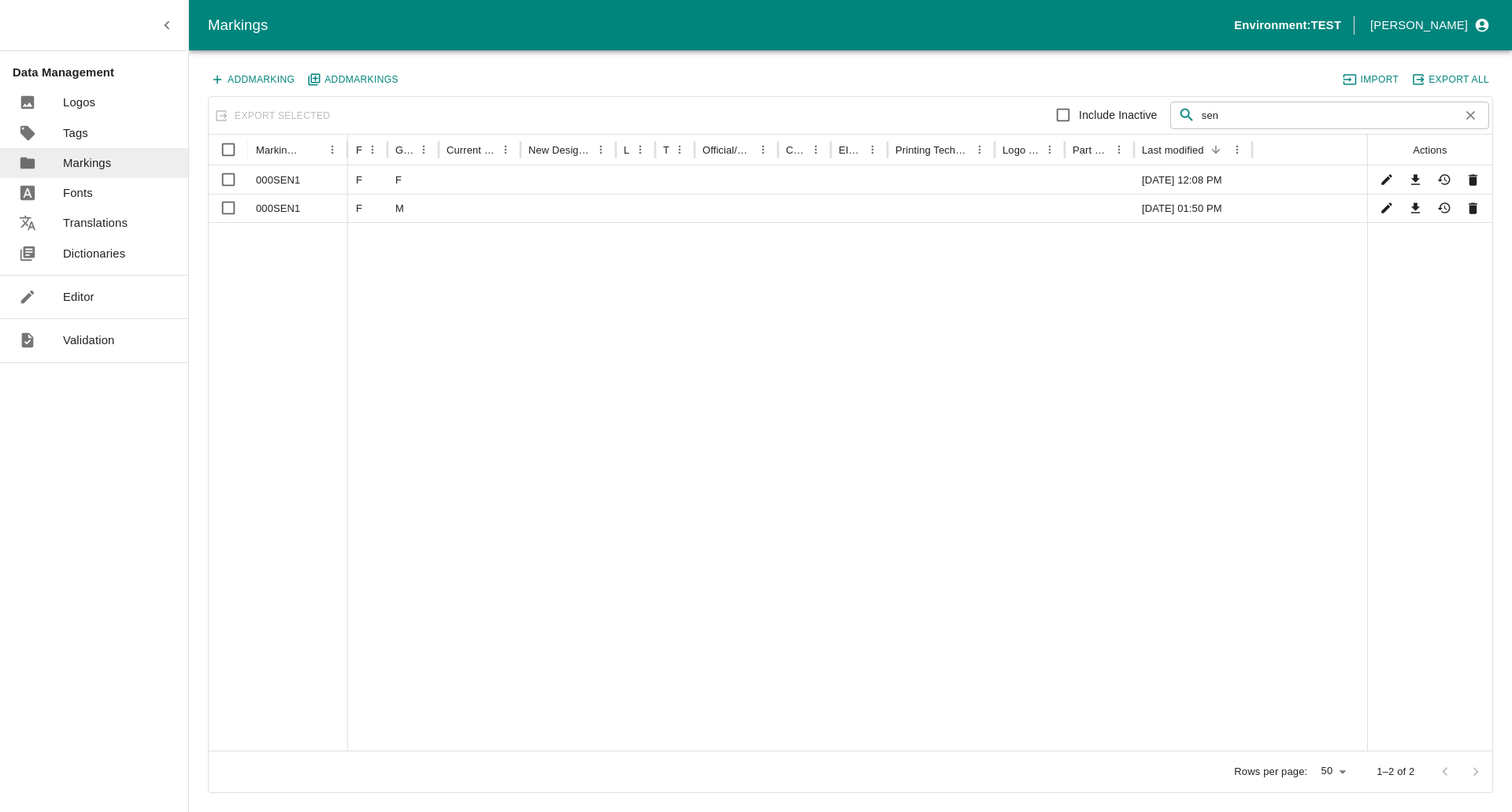
click at [63, 304] on p "Editor" at bounding box center [78, 296] width 31 height 17
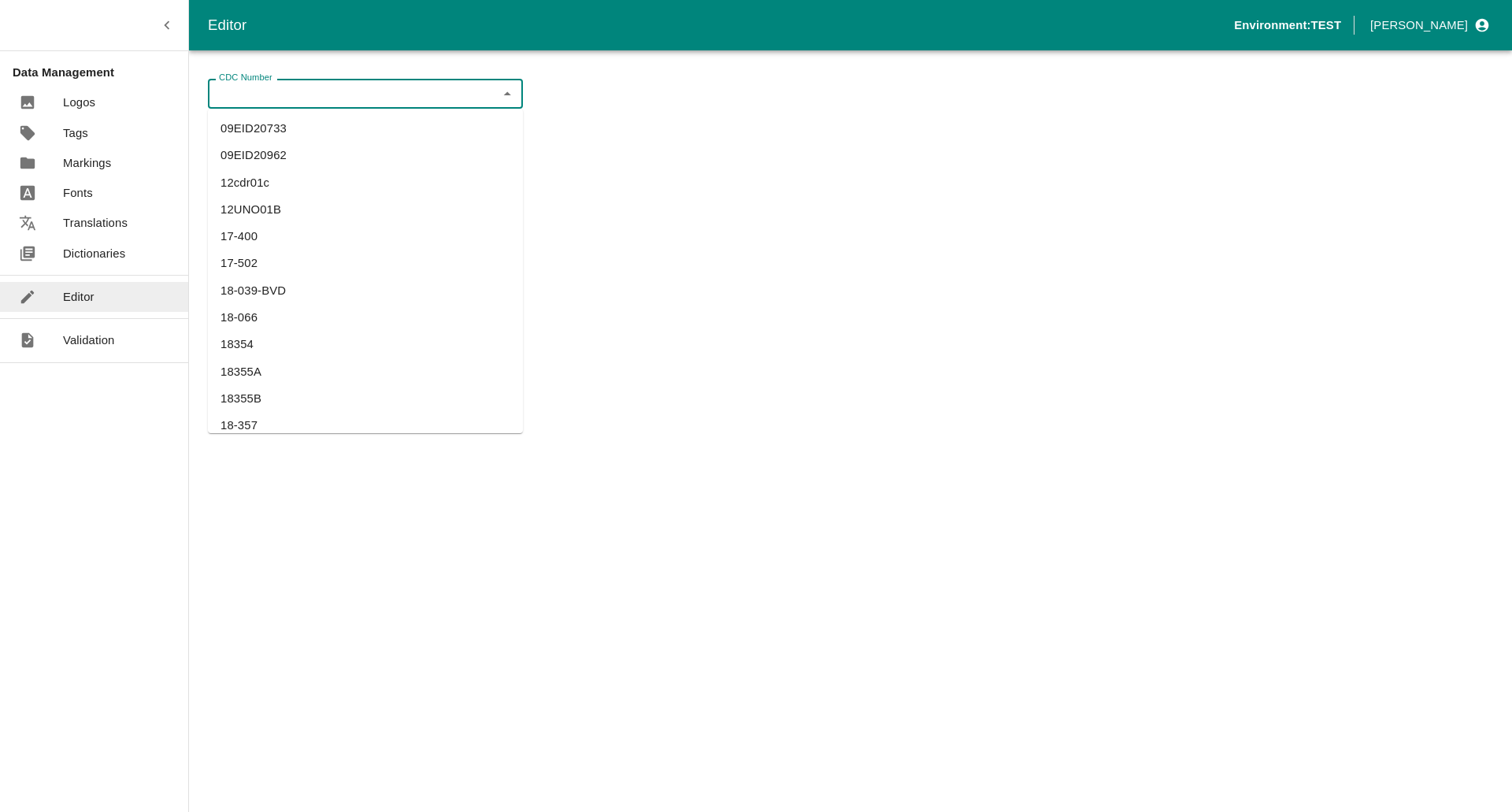
click at [270, 84] on div "CDC Number CDC Number" at bounding box center [365, 93] width 315 height 30
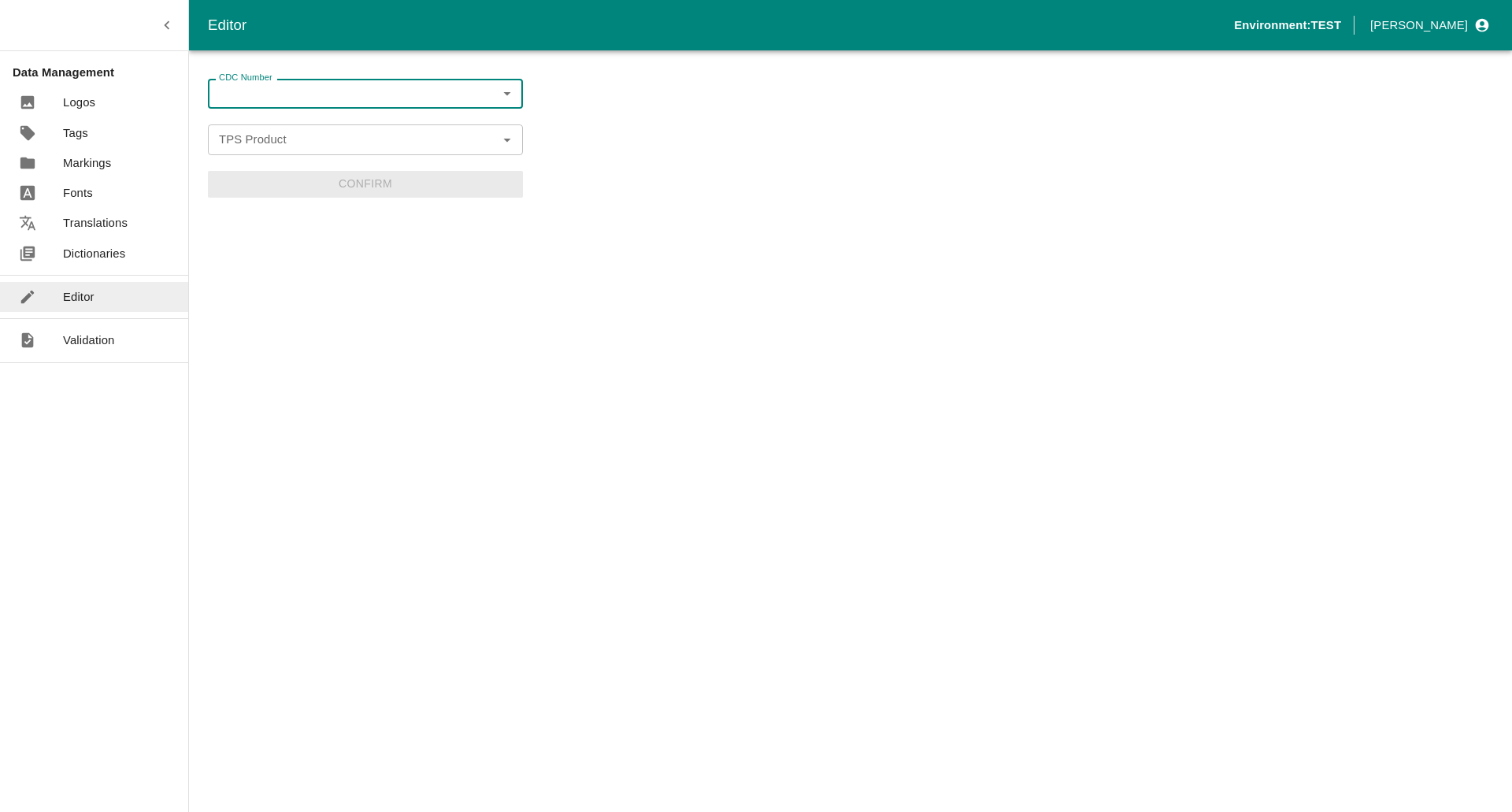
click at [321, 87] on input "CDC Number" at bounding box center [352, 93] width 279 height 21
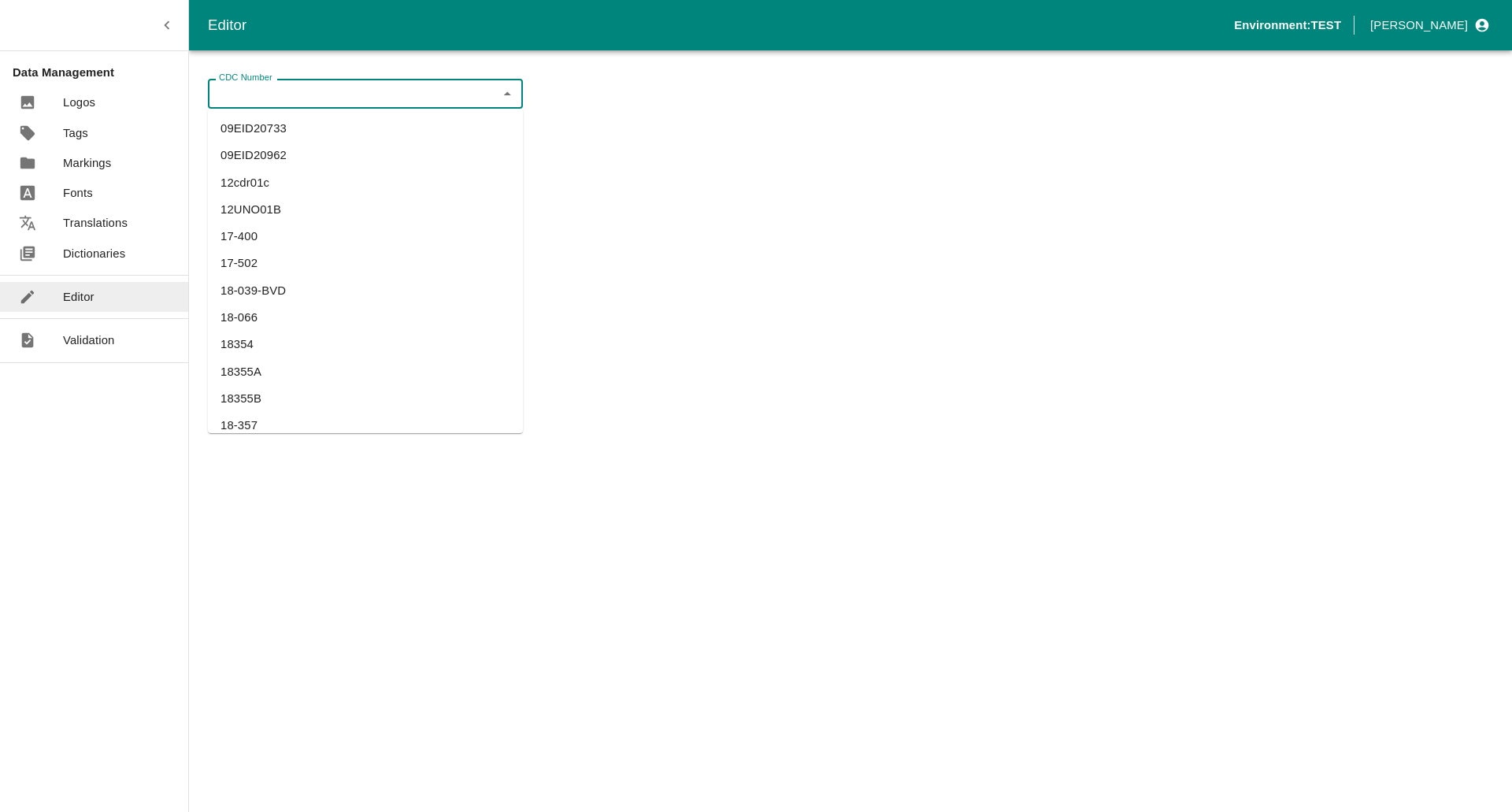
paste input "UK Cattle Official Replacement Test"
type input "UK Cattle Official Replacement Test"
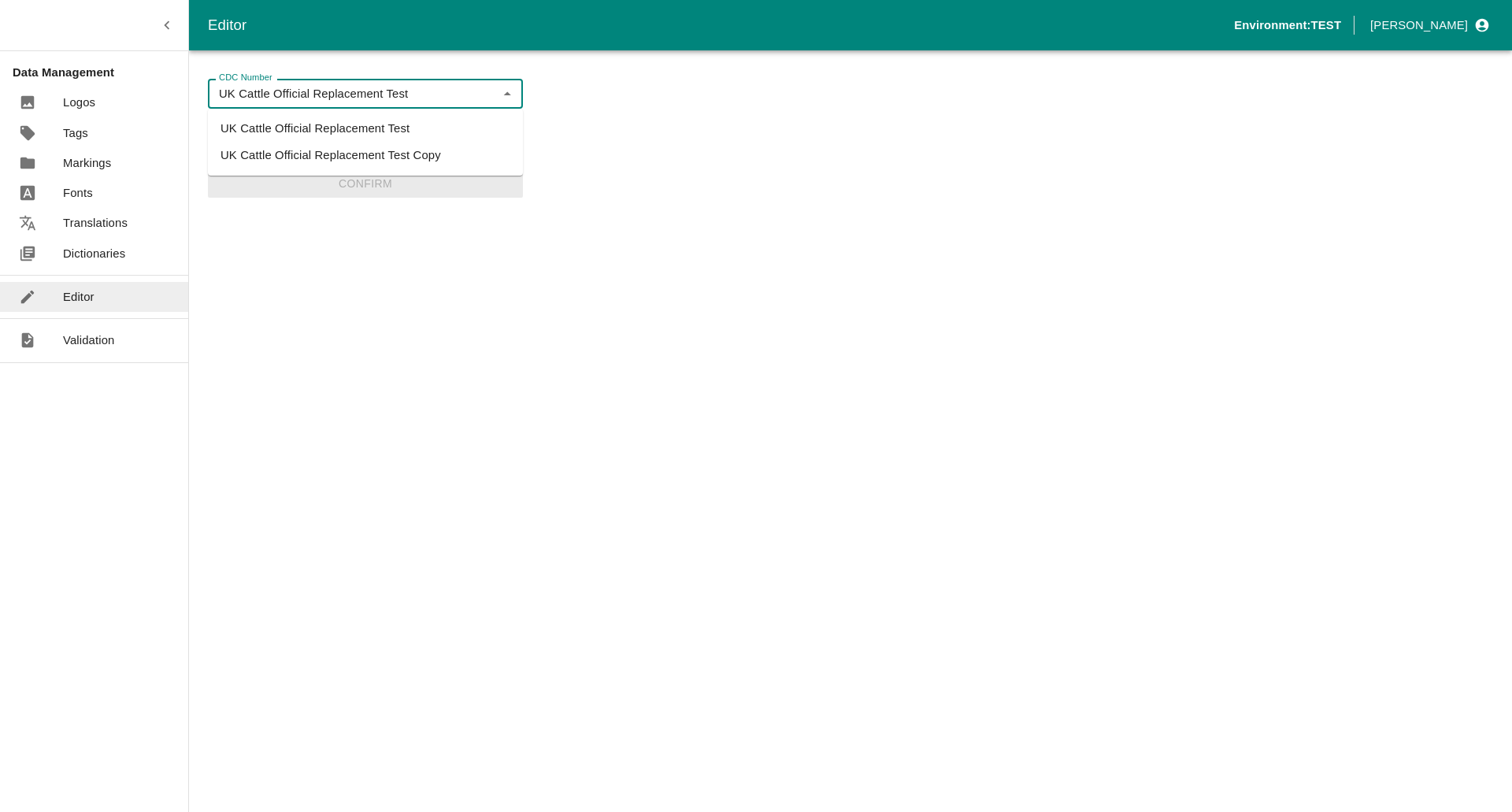
click at [355, 123] on li "UK Cattle Official Replacement Test" at bounding box center [365, 128] width 315 height 27
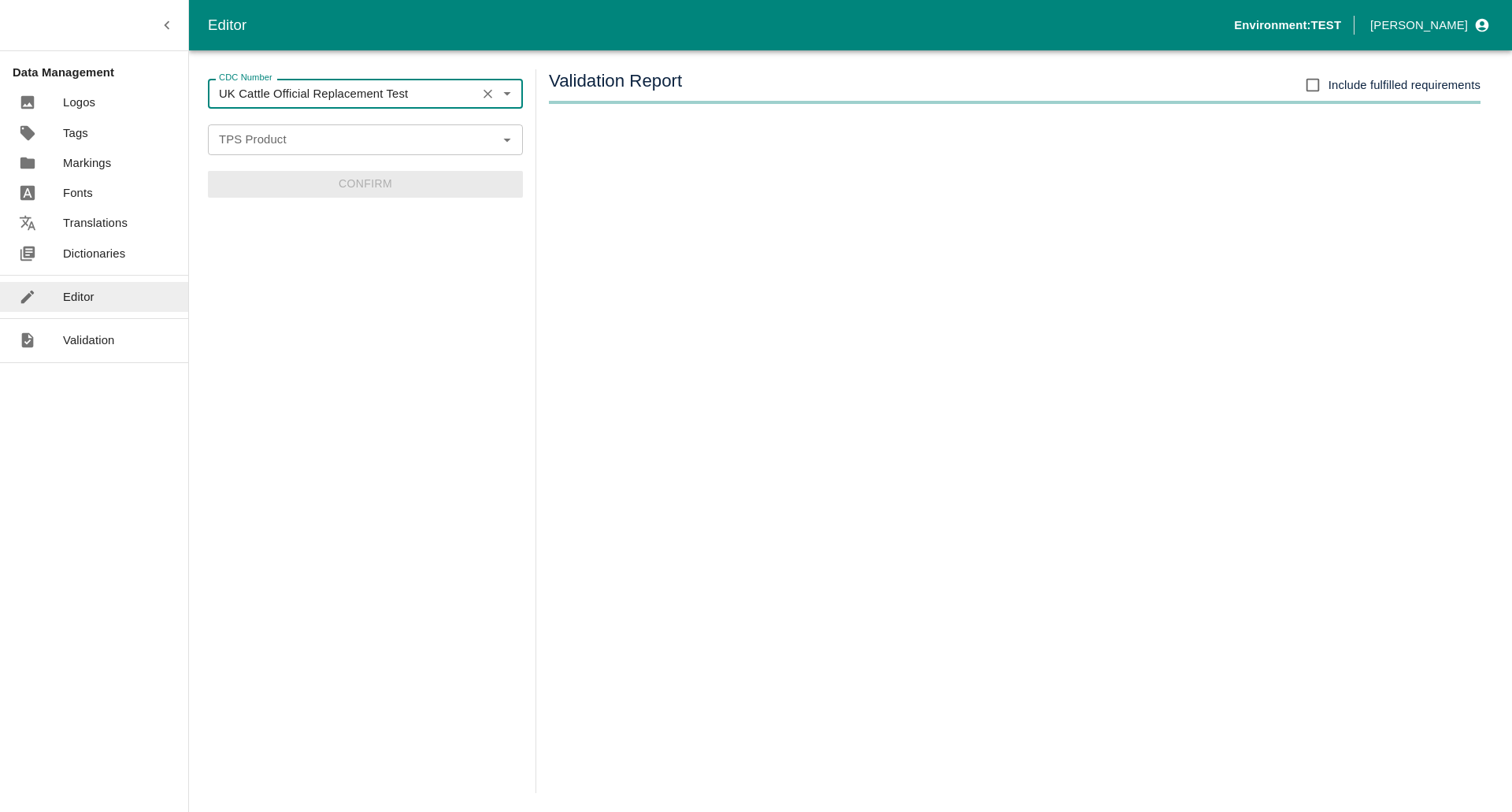
click at [339, 130] on input "TPS Product" at bounding box center [352, 139] width 279 height 21
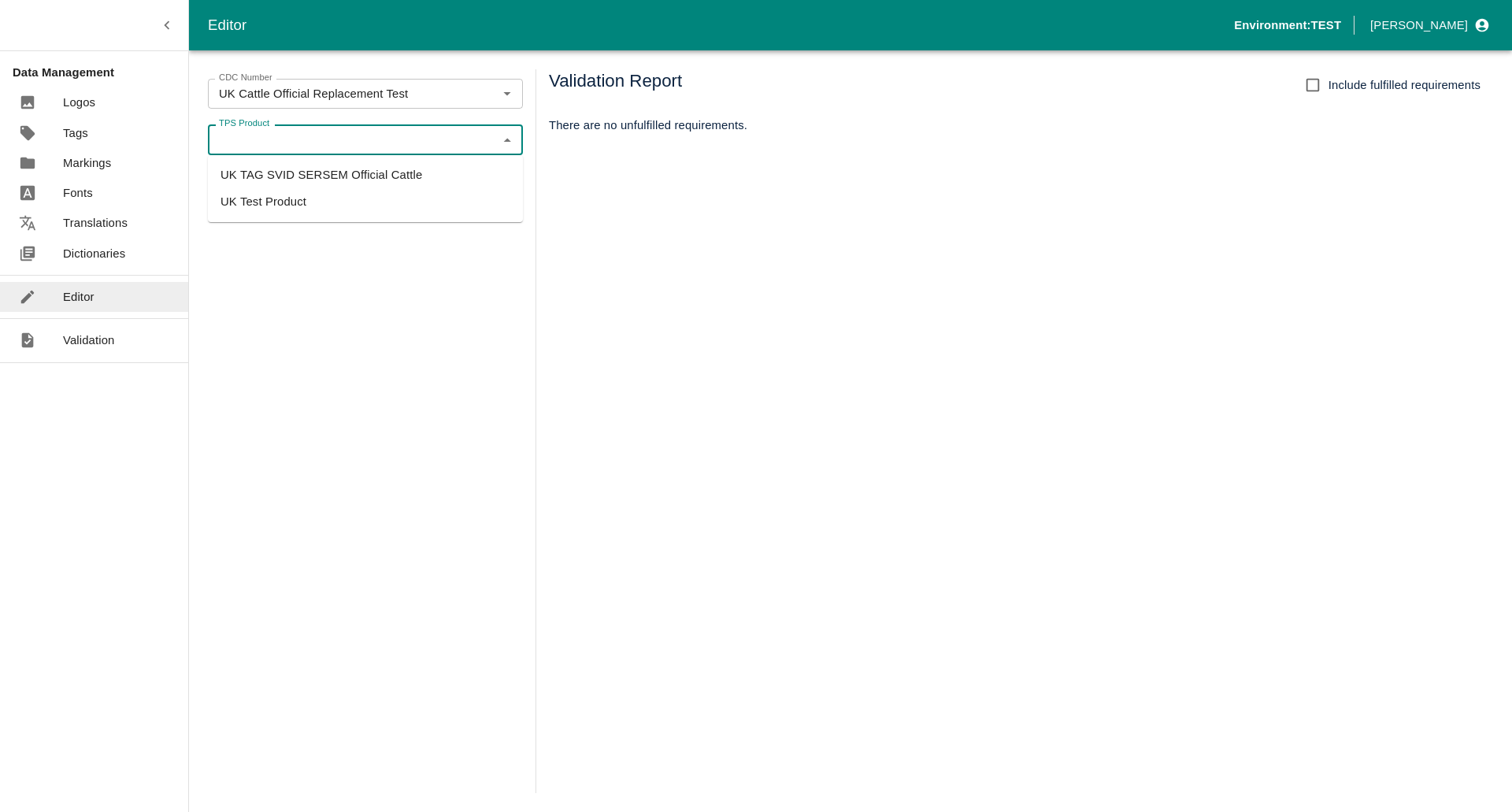
click at [288, 179] on li "UK TAG SVID SERSEM Official Cattle" at bounding box center [365, 175] width 315 height 27
type input "UK TAG SVID SERSEM Official Cattle"
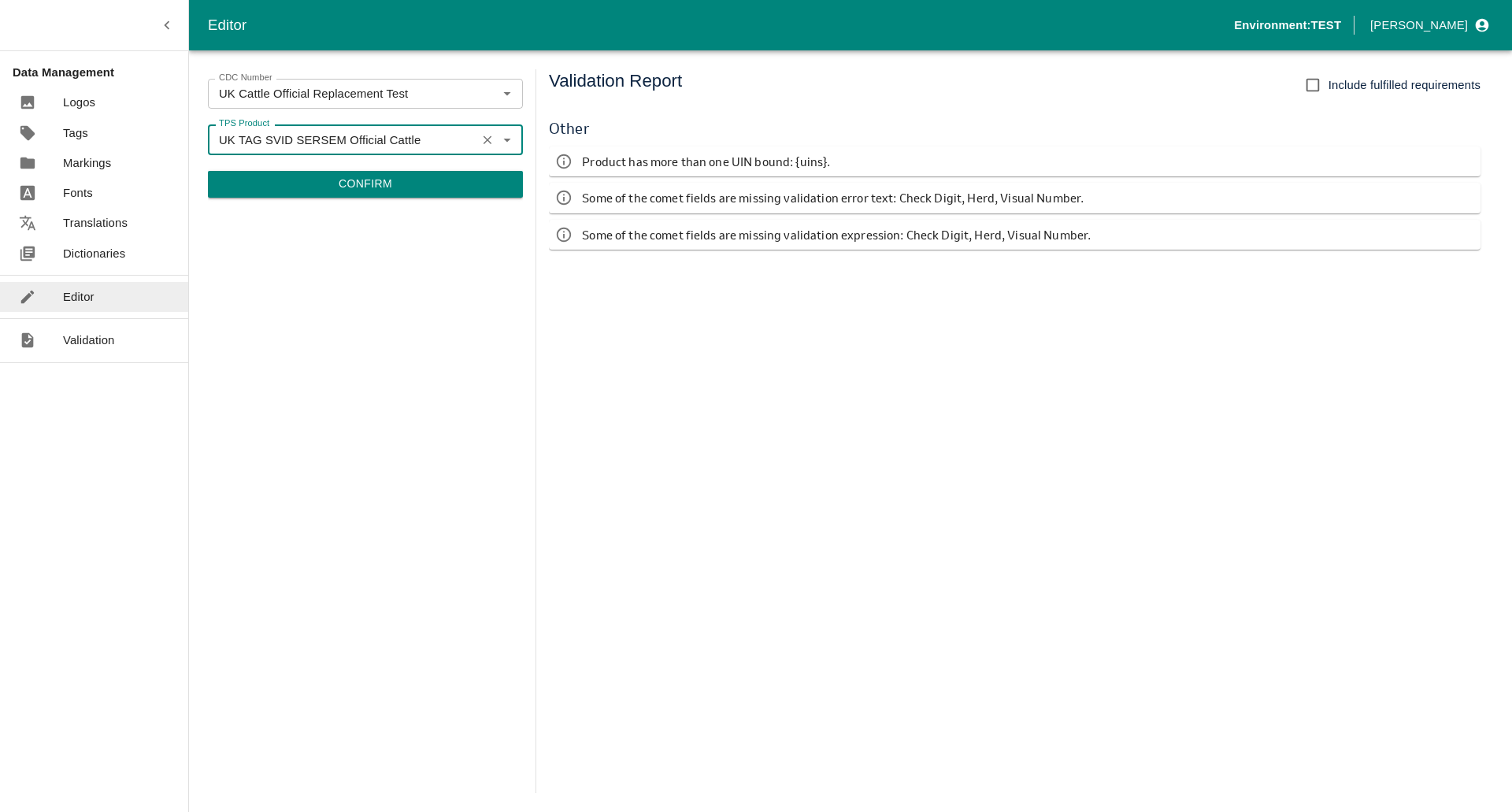
click at [344, 188] on button "Confirm" at bounding box center [365, 184] width 315 height 27
